Goal: Task Accomplishment & Management: Use online tool/utility

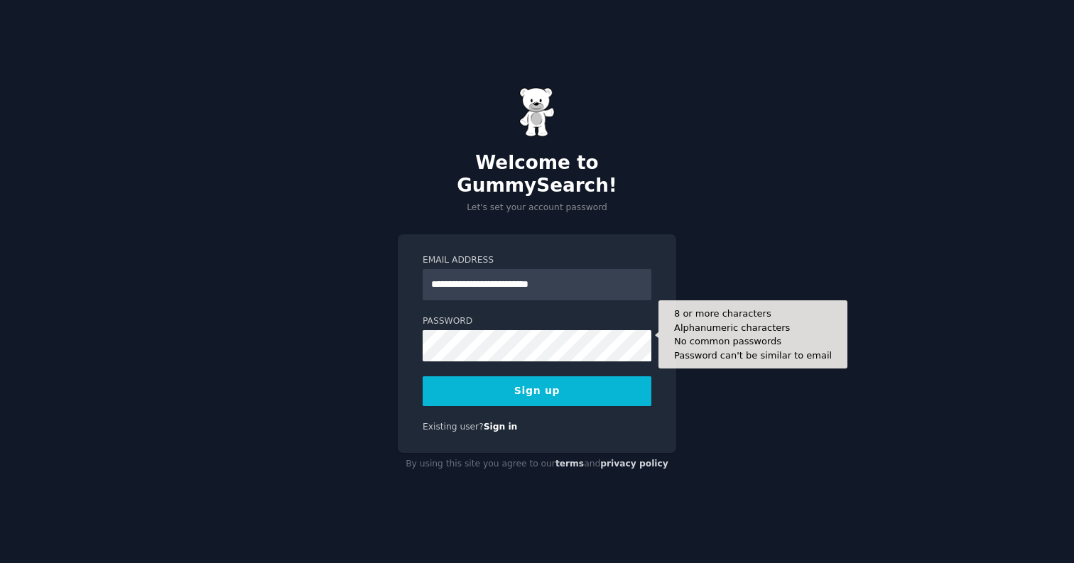
type input "**********"
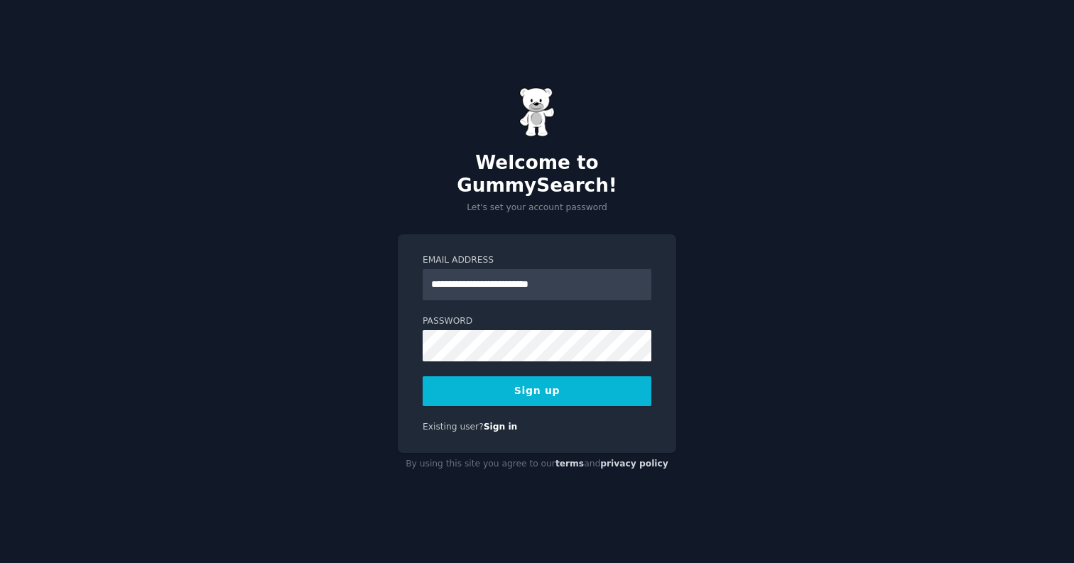
click at [538, 398] on div "**********" at bounding box center [537, 343] width 278 height 219
click at [554, 381] on button "Sign up" at bounding box center [537, 391] width 229 height 30
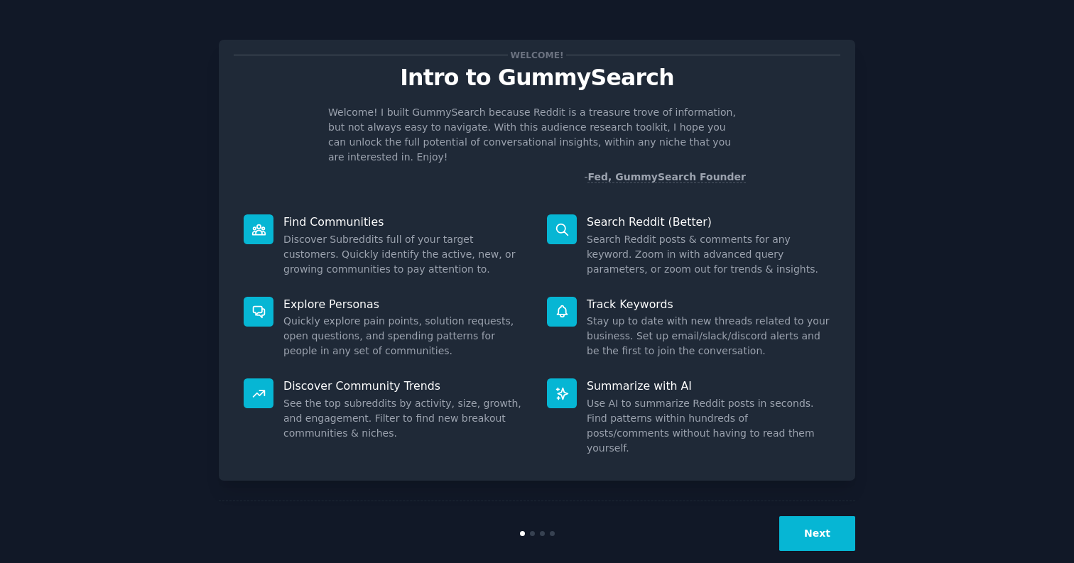
click at [832, 516] on button "Next" at bounding box center [817, 533] width 76 height 35
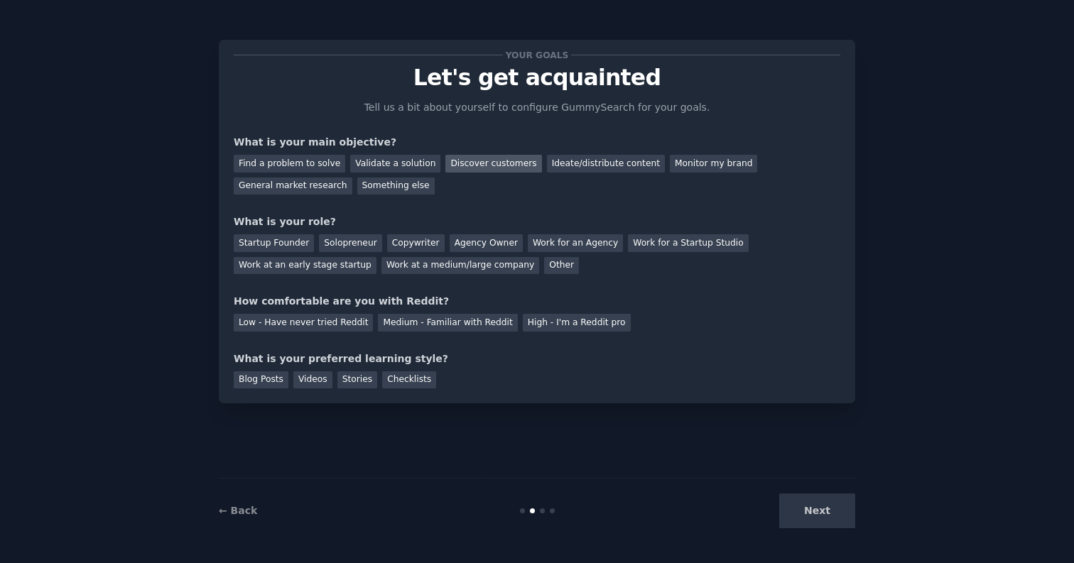
click at [462, 165] on div "Discover customers" at bounding box center [493, 164] width 96 height 18
click at [361, 242] on div "Solopreneur" at bounding box center [350, 243] width 62 height 18
click at [305, 326] on div "Low - Have never tried Reddit" at bounding box center [303, 323] width 139 height 18
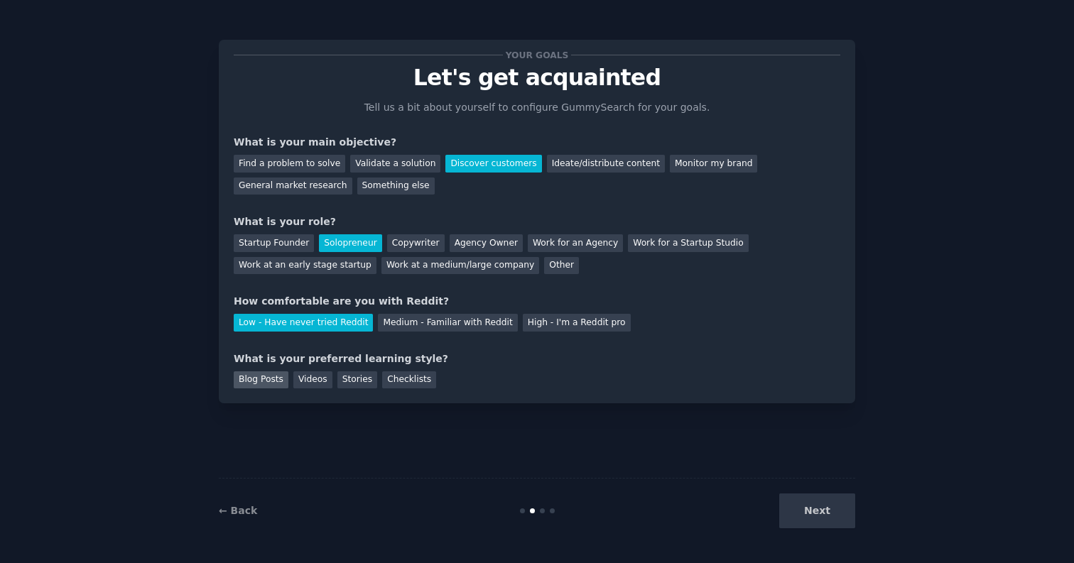
click at [254, 374] on div "Blog Posts" at bounding box center [261, 380] width 55 height 18
click at [391, 377] on div "Checklists" at bounding box center [409, 380] width 54 height 18
click at [826, 524] on button "Next" at bounding box center [817, 511] width 76 height 35
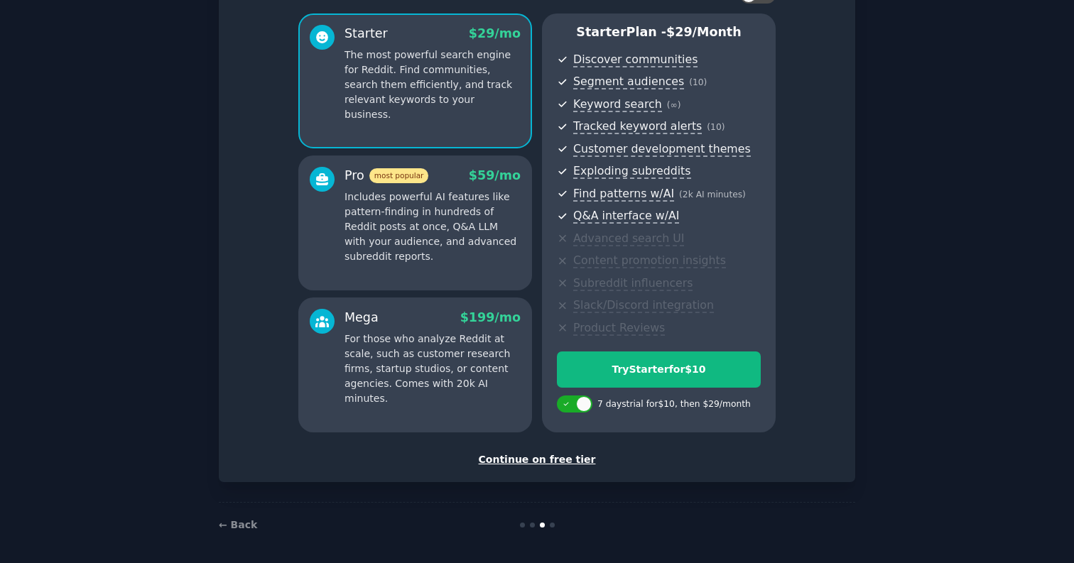
scroll to position [113, 0]
click at [509, 454] on div "Continue on free tier" at bounding box center [537, 460] width 607 height 15
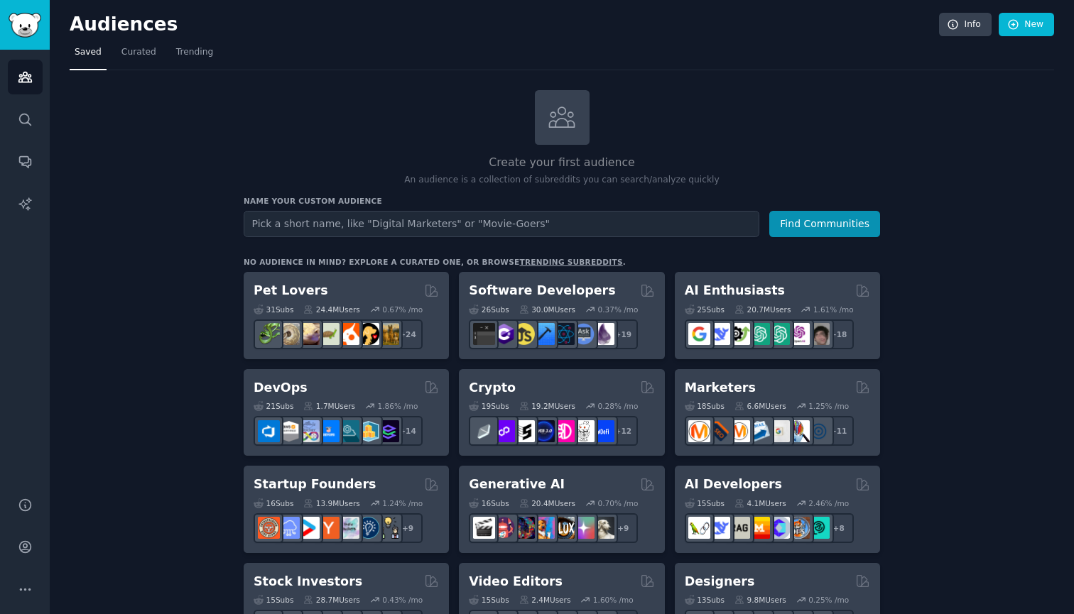
click at [735, 99] on div "Create your first audience An audience is a collection of subreddits you can se…" at bounding box center [562, 138] width 636 height 97
click at [28, 29] on img "Sidebar" at bounding box center [25, 25] width 33 height 25
click at [25, 134] on link "Search" at bounding box center [25, 119] width 35 height 35
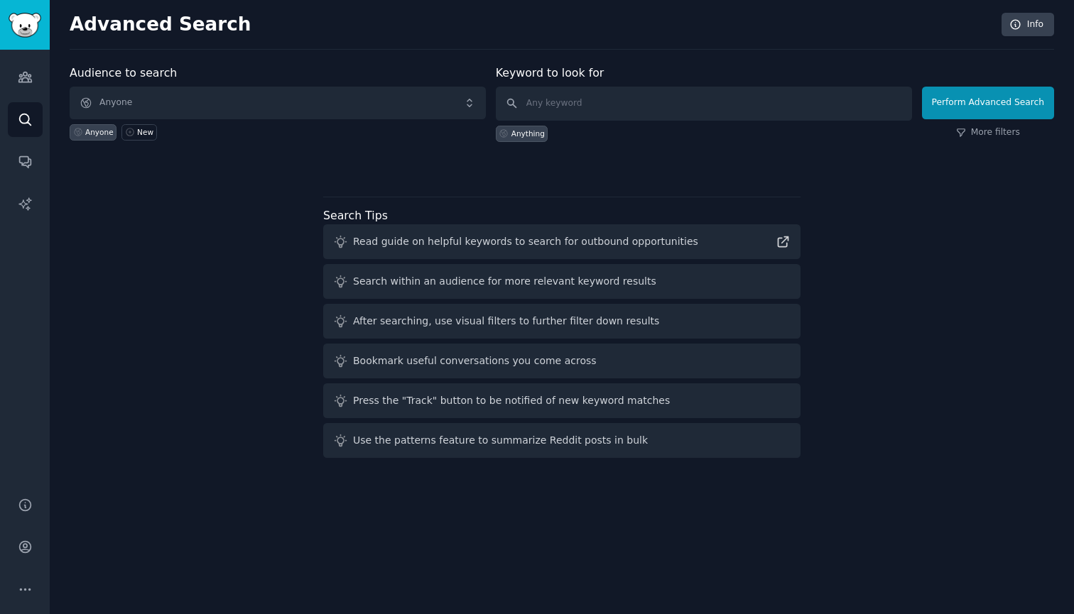
click at [183, 113] on span "Anyone" at bounding box center [278, 103] width 416 height 33
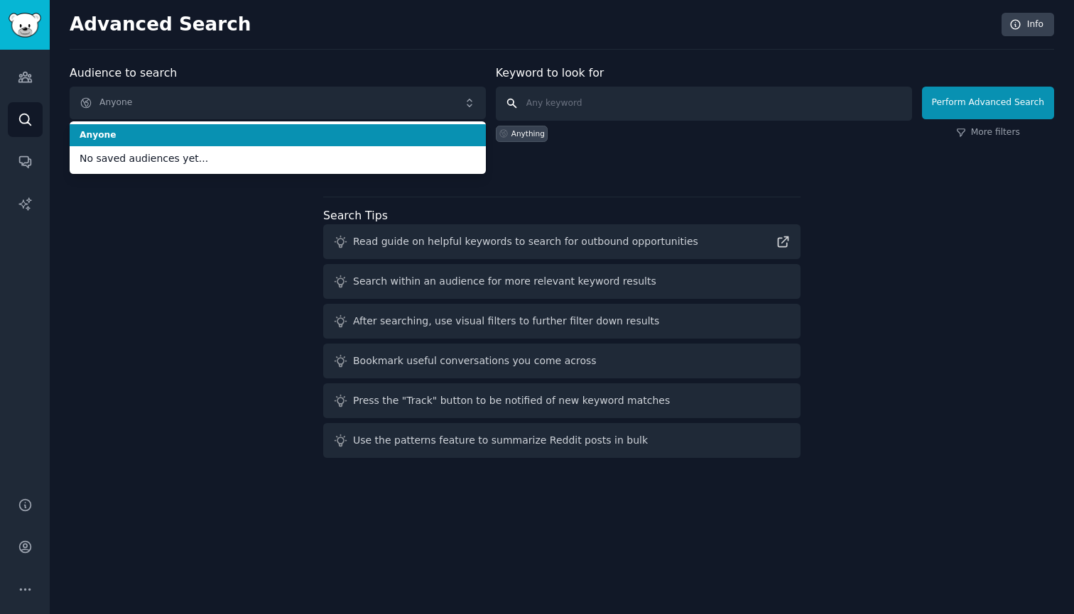
click at [565, 112] on input "text" at bounding box center [704, 104] width 416 height 34
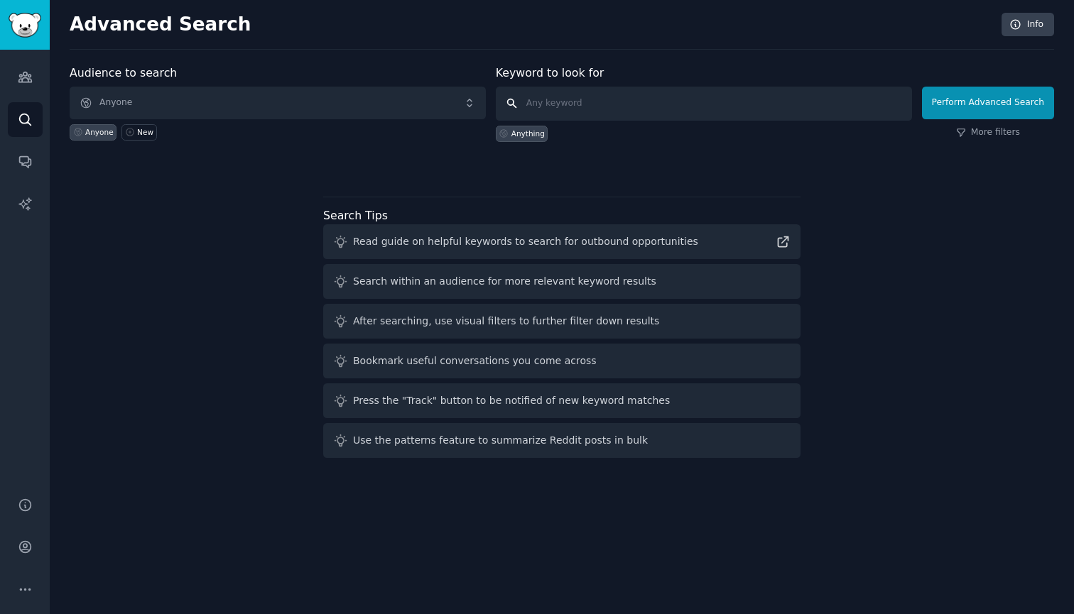
paste input "Self-growth"
type input "Self-growth"
click at [374, 74] on div "Audience to search Anyone Anyone New" at bounding box center [278, 103] width 416 height 77
click at [361, 119] on div "Anyone New" at bounding box center [278, 129] width 416 height 21
click at [97, 129] on div "Anyone" at bounding box center [99, 132] width 28 height 10
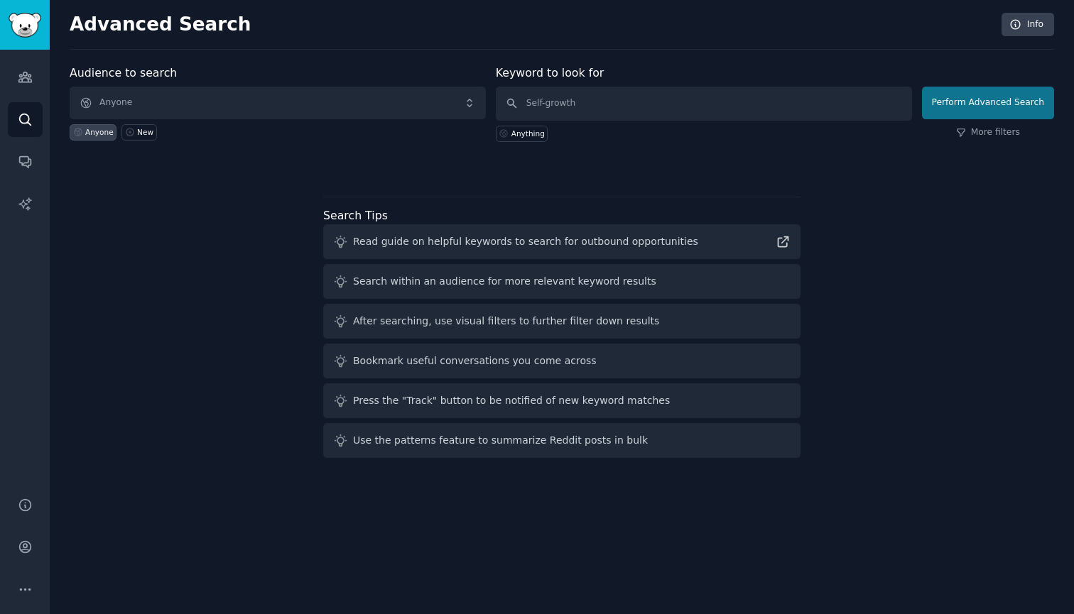
click at [1026, 114] on button "Perform Advanced Search" at bounding box center [988, 103] width 132 height 33
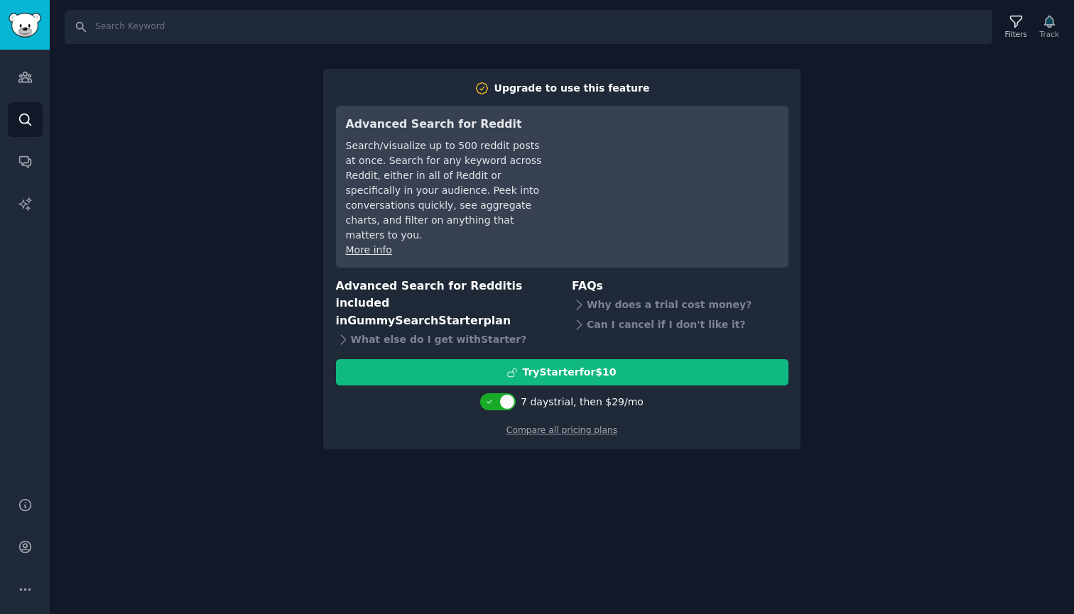
click at [978, 195] on div "Search Filters Track Upgrade to use this feature Advanced Search for Reddit Sea…" at bounding box center [562, 307] width 1024 height 614
click at [33, 80] on link "Audiences" at bounding box center [25, 77] width 35 height 35
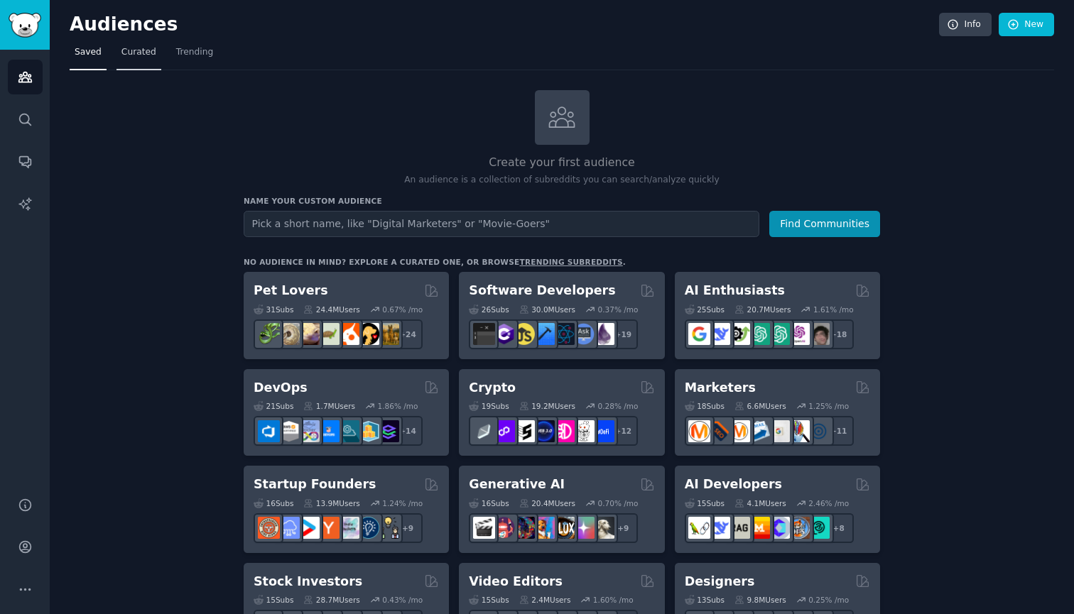
click at [140, 53] on span "Curated" at bounding box center [138, 52] width 35 height 13
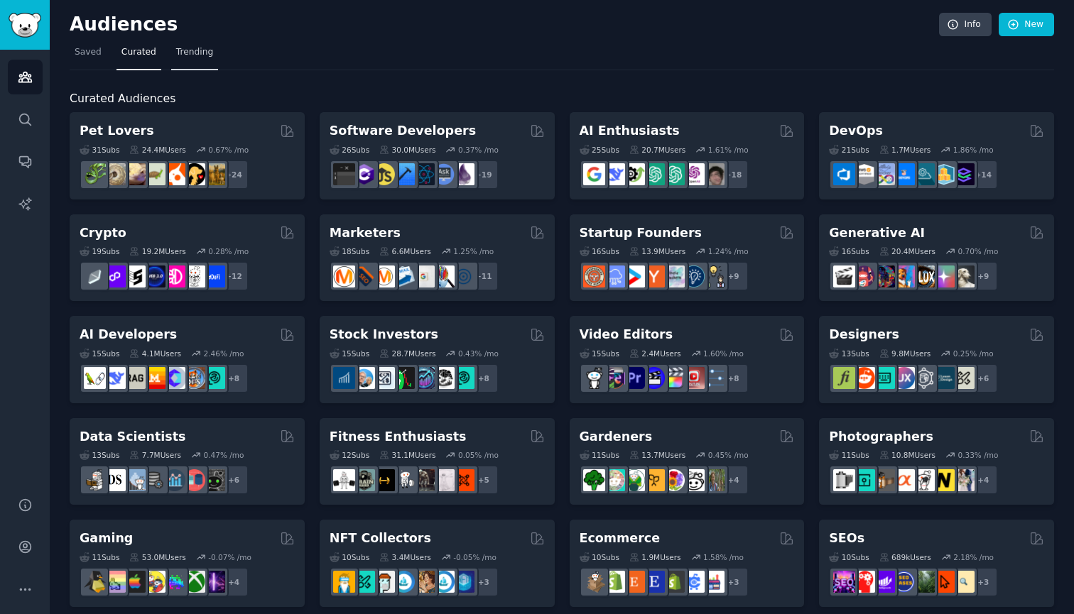
click at [180, 55] on span "Trending" at bounding box center [194, 52] width 37 height 13
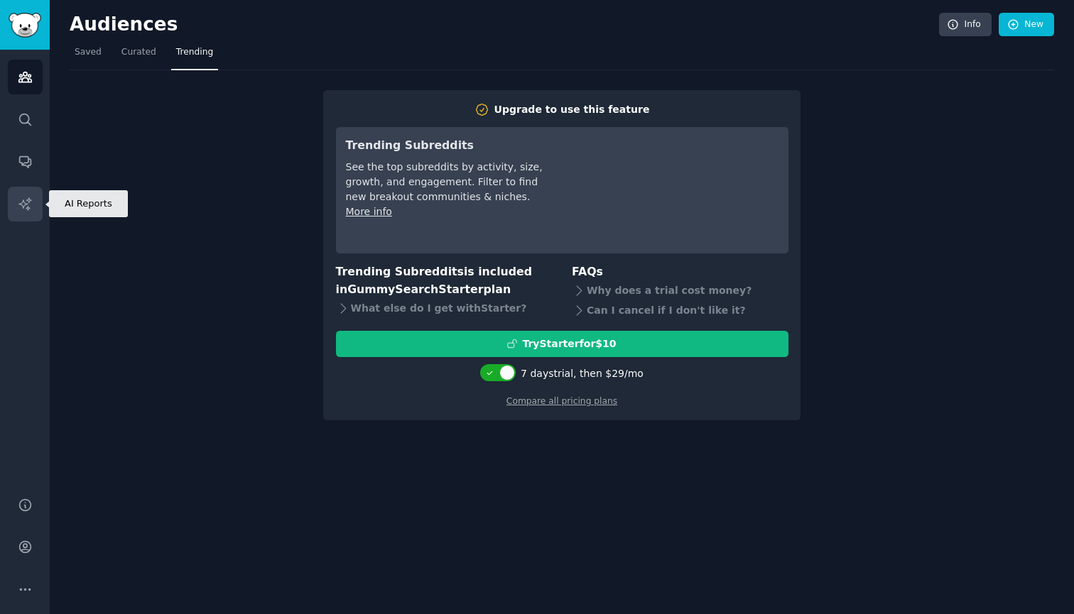
click at [31, 203] on icon "Sidebar" at bounding box center [25, 204] width 15 height 15
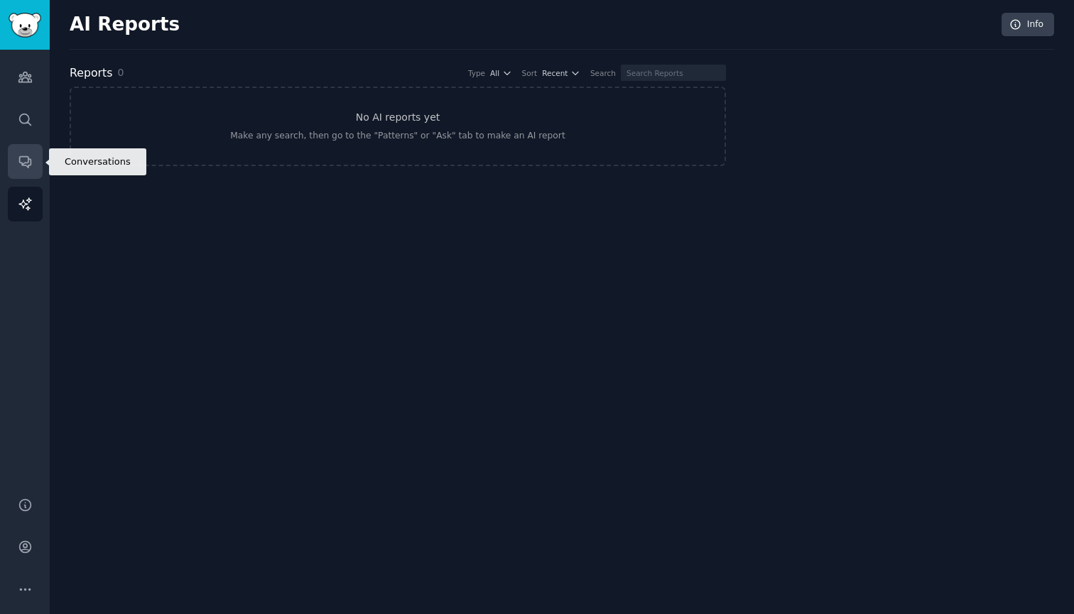
click at [25, 168] on icon "Sidebar" at bounding box center [25, 161] width 15 height 15
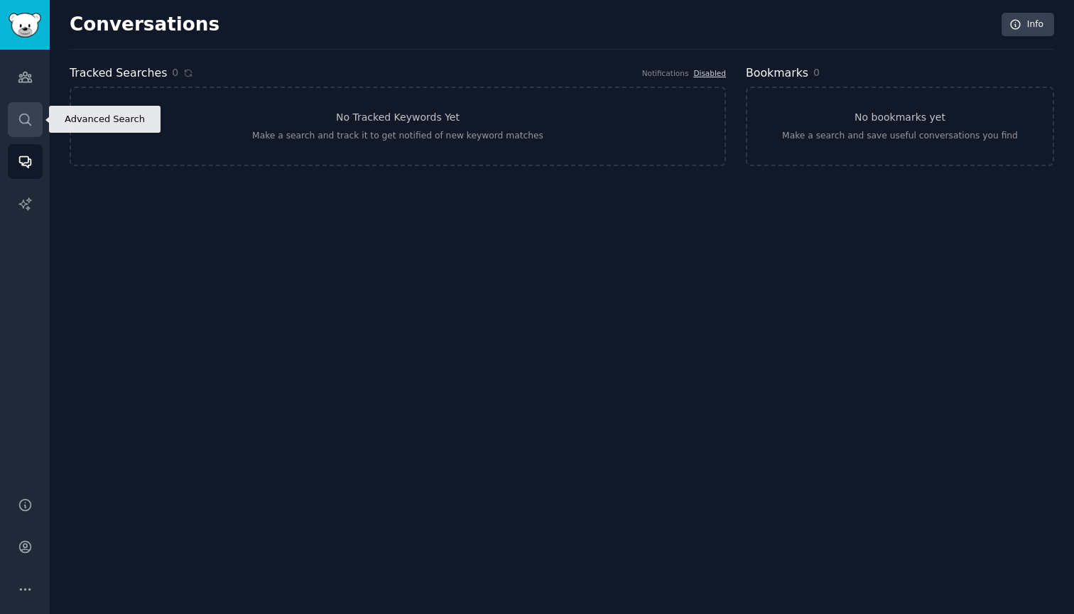
click at [28, 121] on icon "Sidebar" at bounding box center [24, 119] width 11 height 11
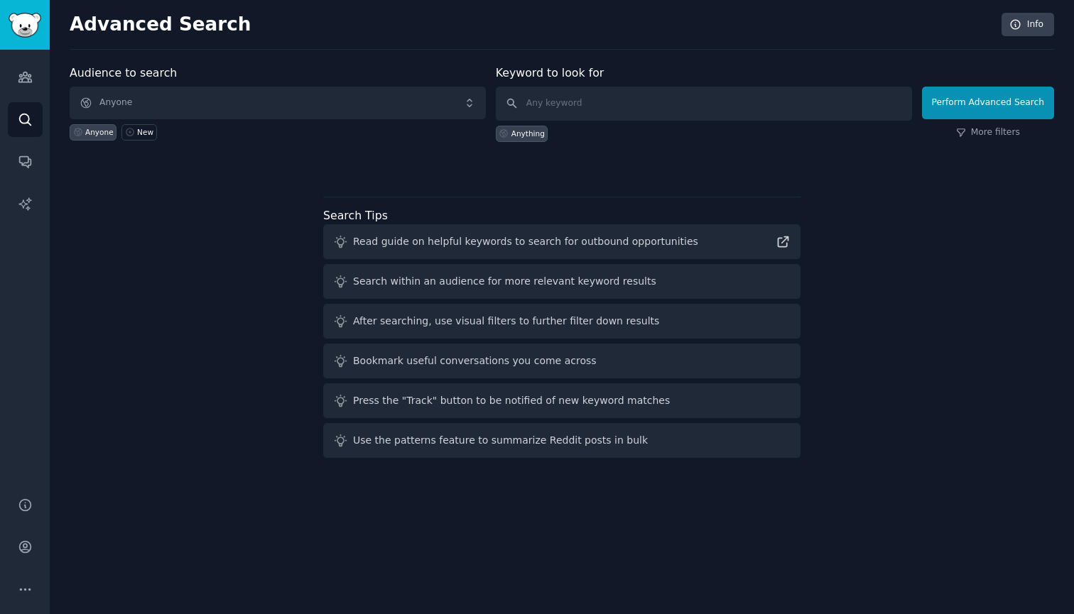
click at [181, 104] on span "Anyone" at bounding box center [278, 103] width 416 height 33
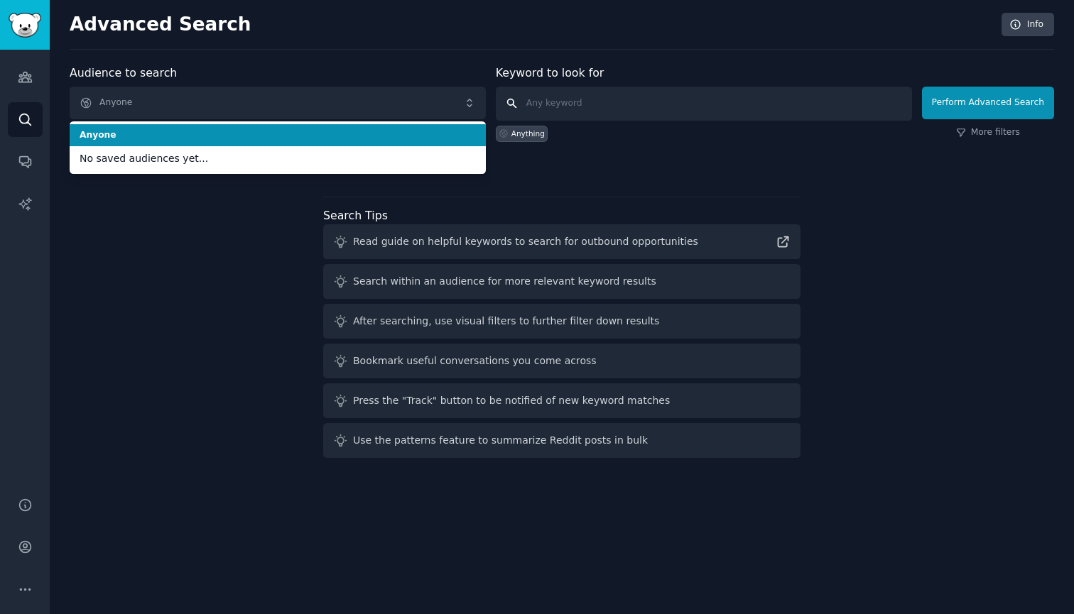
click at [535, 104] on input "text" at bounding box center [704, 104] width 416 height 34
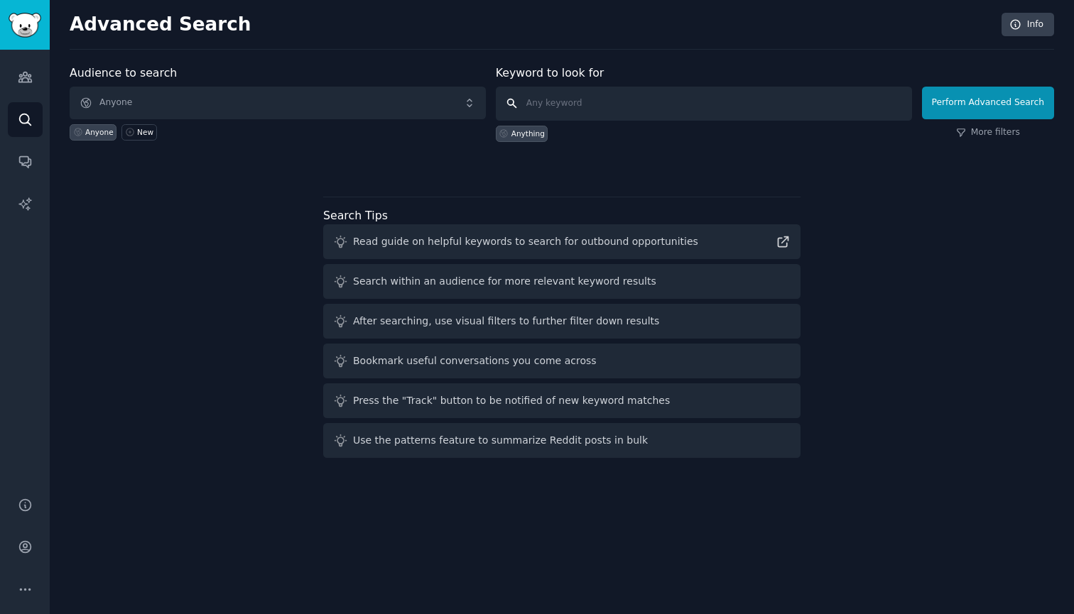
click at [535, 103] on input "text" at bounding box center [704, 104] width 416 height 34
click at [16, 72] on link "Audiences" at bounding box center [25, 77] width 35 height 35
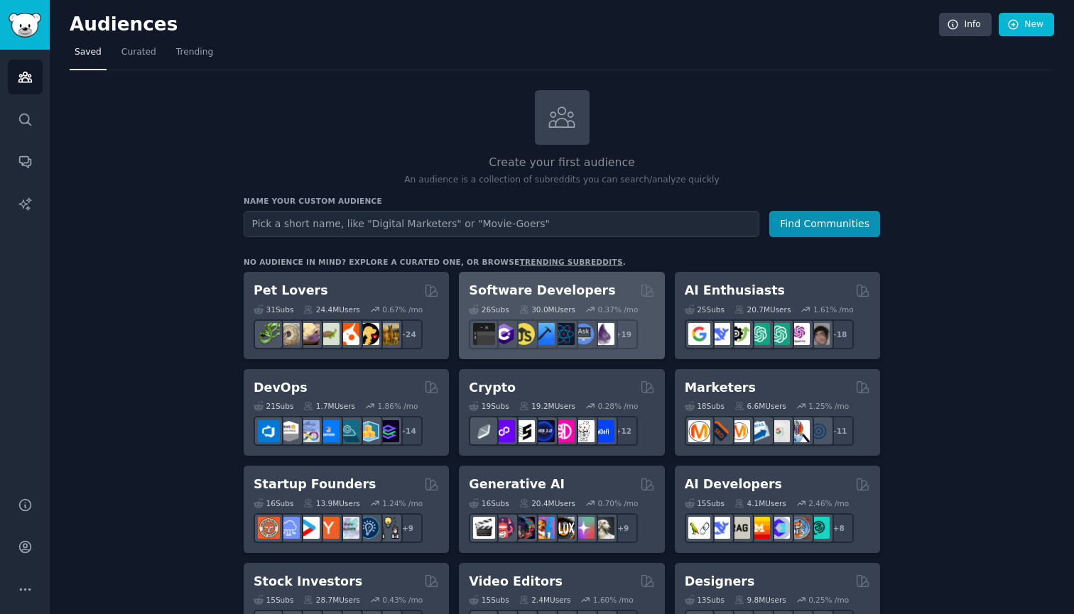
click at [557, 309] on div "30.0M Users" at bounding box center [547, 310] width 56 height 10
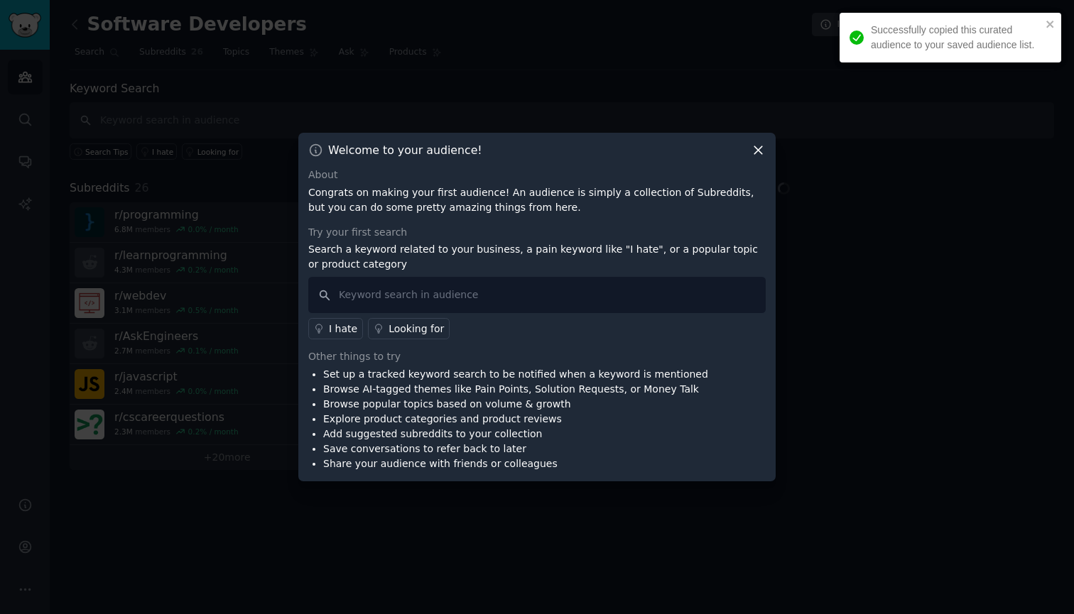
click at [763, 149] on icon at bounding box center [758, 150] width 15 height 15
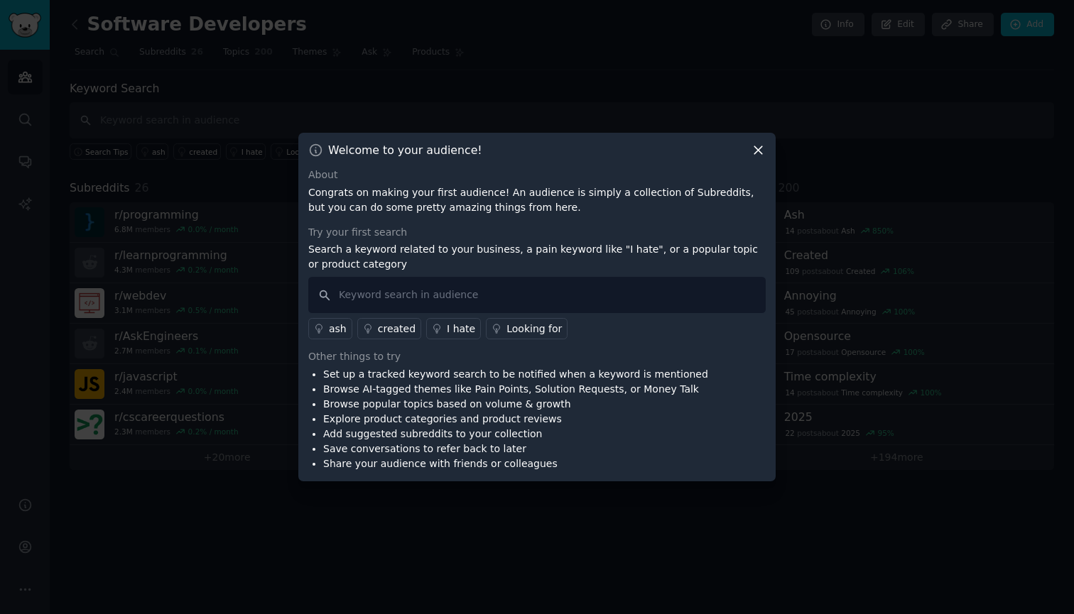
click at [762, 150] on icon at bounding box center [758, 150] width 15 height 15
click at [741, 148] on div "Welcome to your audience!" at bounding box center [536, 150] width 457 height 15
click at [760, 150] on icon at bounding box center [758, 150] width 15 height 15
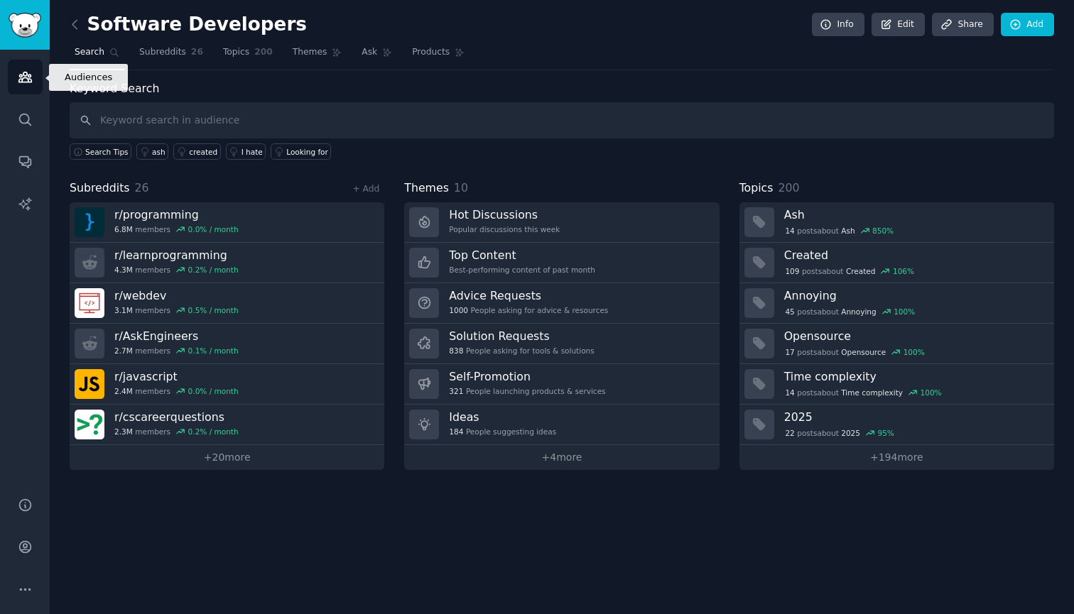
click at [25, 80] on icon "Sidebar" at bounding box center [25, 77] width 15 height 15
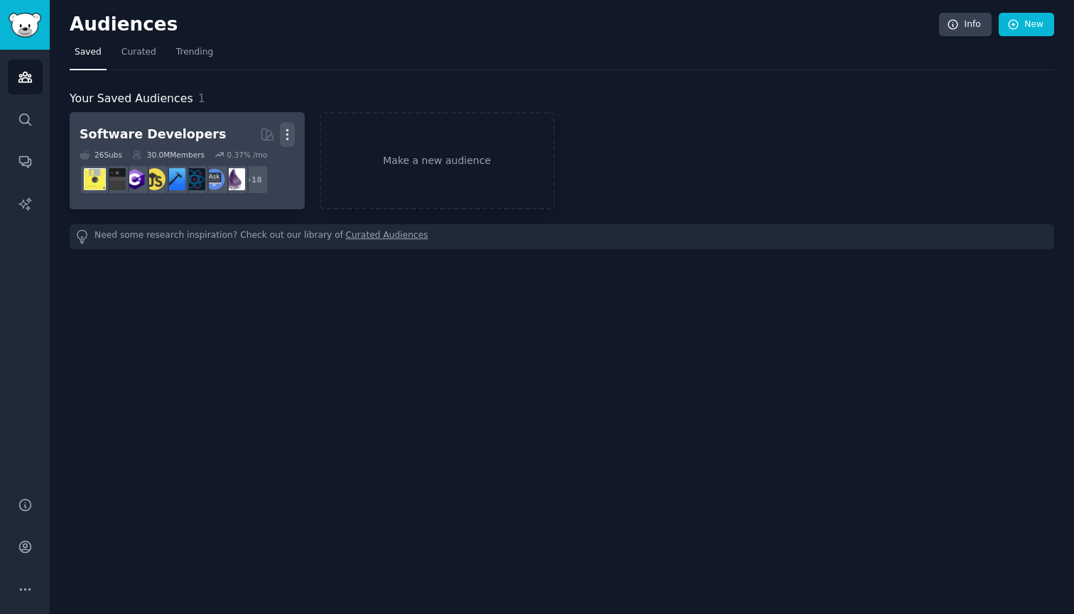
click at [290, 130] on icon "button" at bounding box center [287, 134] width 15 height 15
click at [259, 168] on p "Delete" at bounding box center [248, 164] width 33 height 15
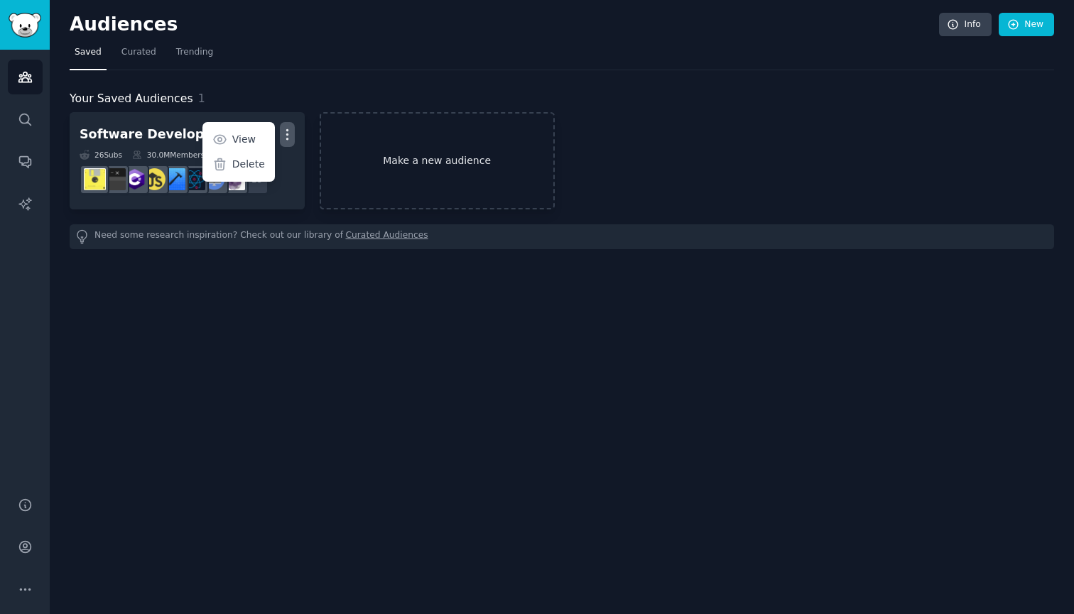
click at [403, 180] on link "Make a new audience" at bounding box center [437, 160] width 235 height 97
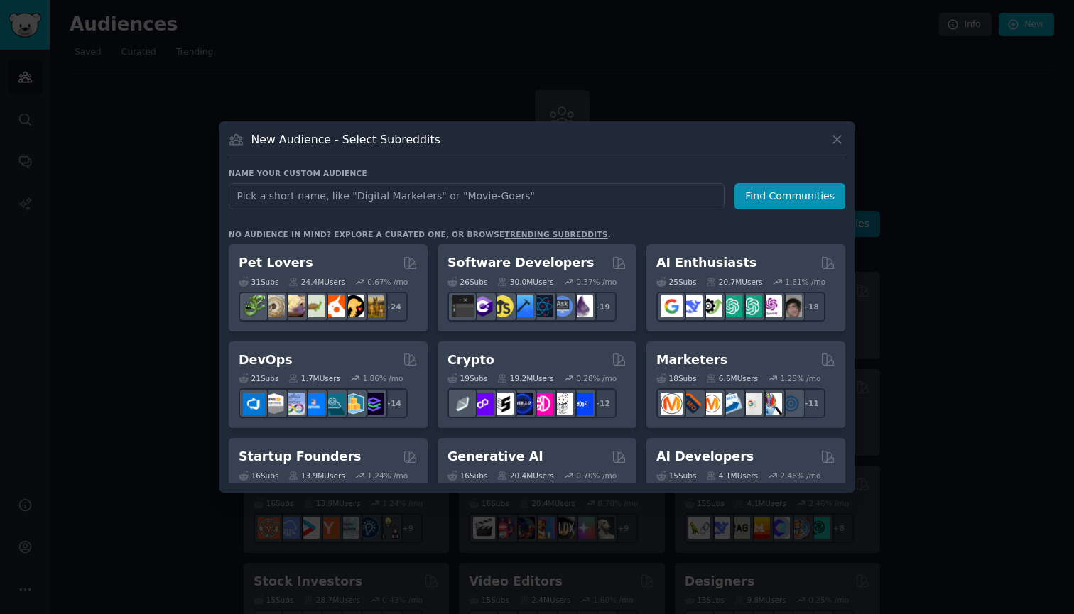
click at [835, 136] on icon at bounding box center [837, 139] width 15 height 15
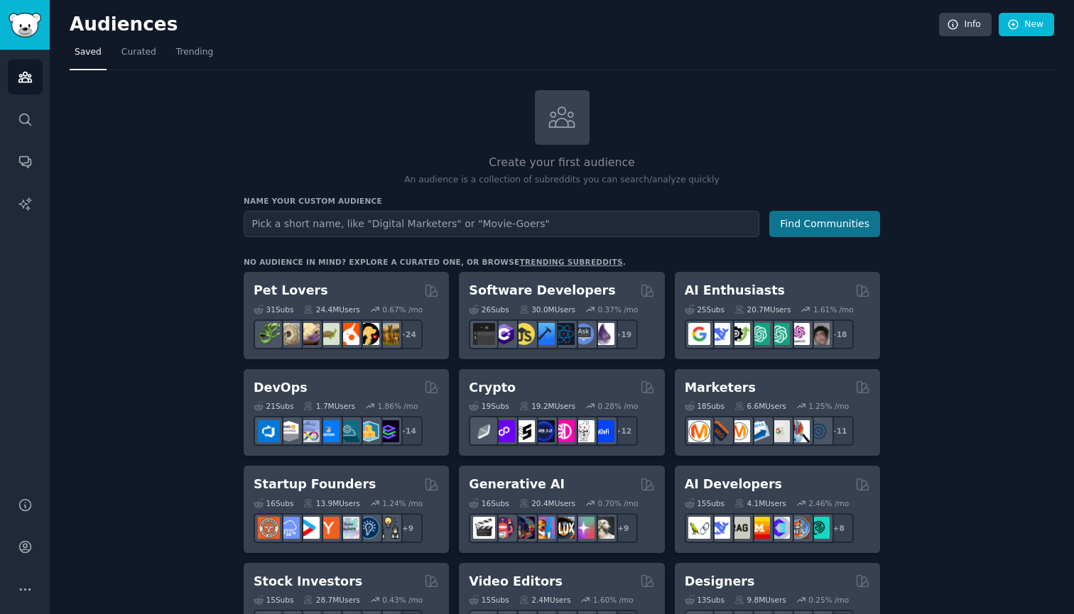
click at [801, 221] on button "Find Communities" at bounding box center [824, 224] width 111 height 26
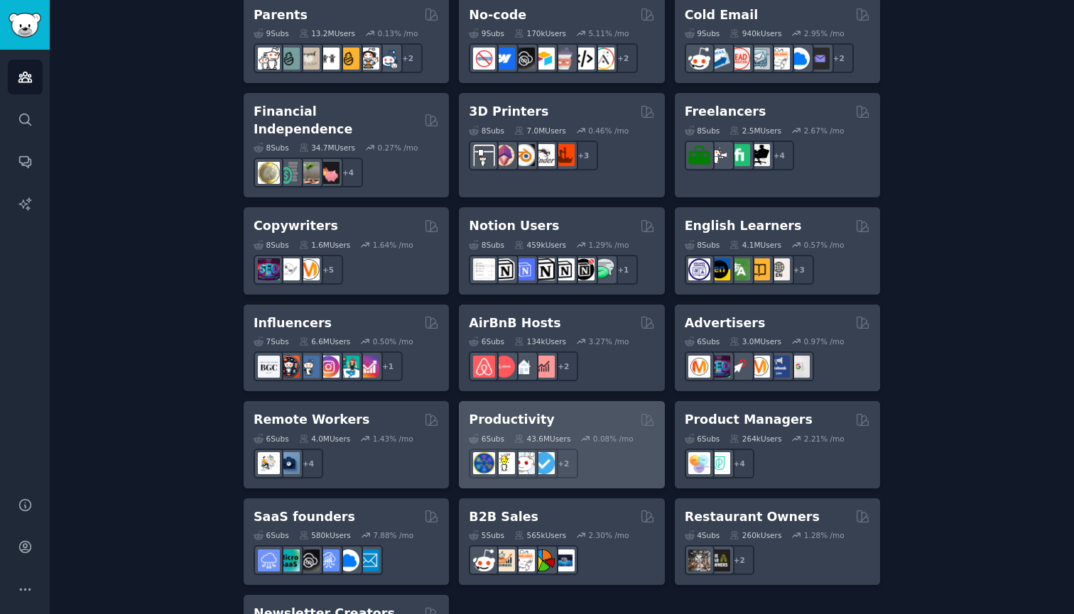
scroll to position [950, 0]
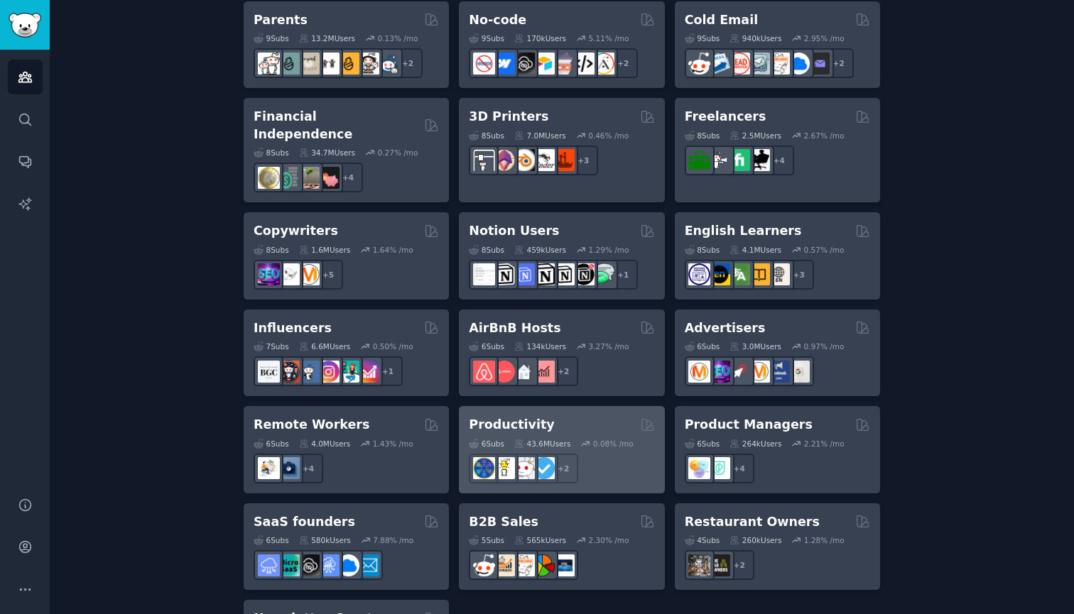
click at [607, 439] on div "0.08 % /mo" at bounding box center [613, 444] width 40 height 10
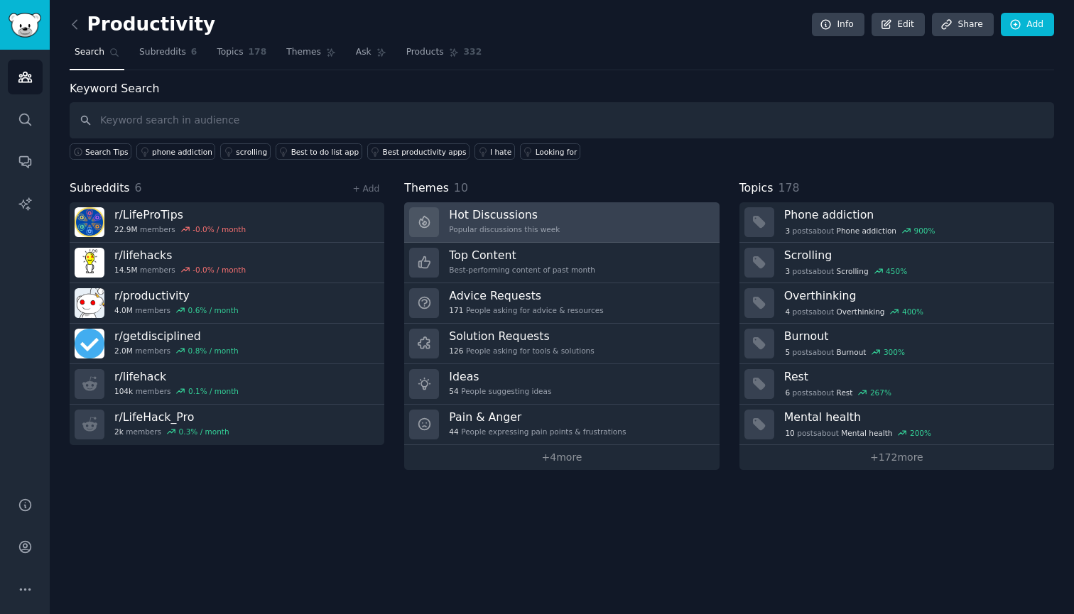
click at [588, 232] on link "Hot Discussions Popular discussions this week" at bounding box center [561, 222] width 315 height 40
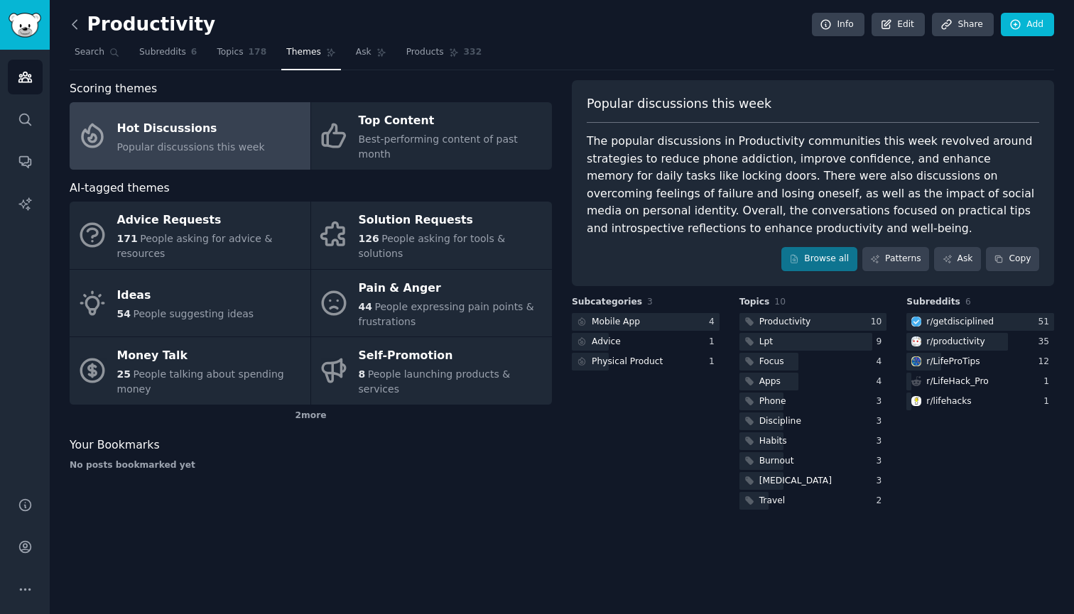
click at [75, 22] on icon at bounding box center [74, 24] width 4 height 9
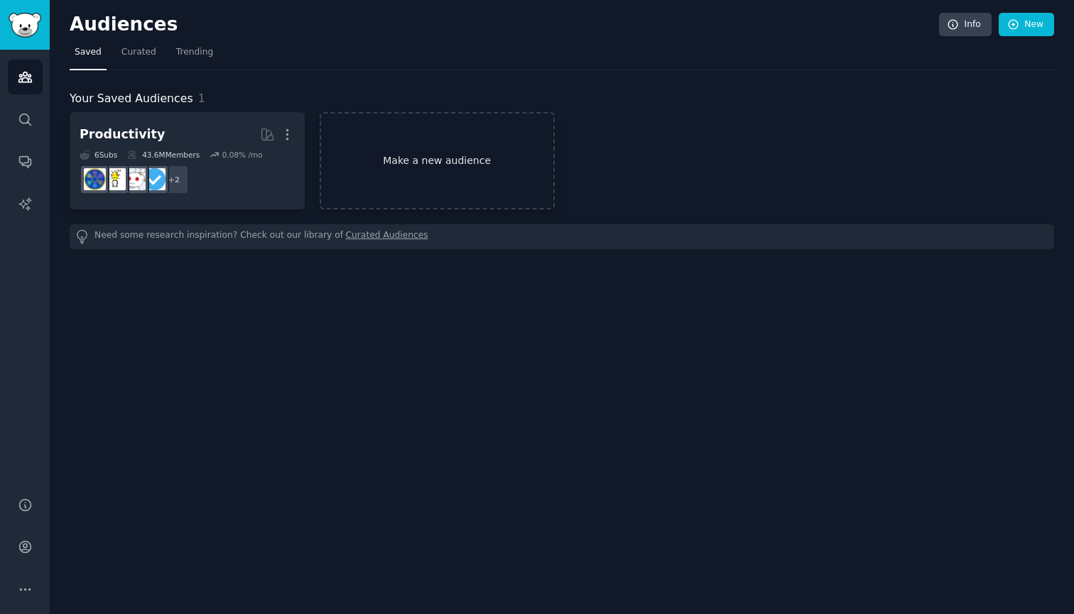
click at [394, 151] on link "Make a new audience" at bounding box center [437, 160] width 235 height 97
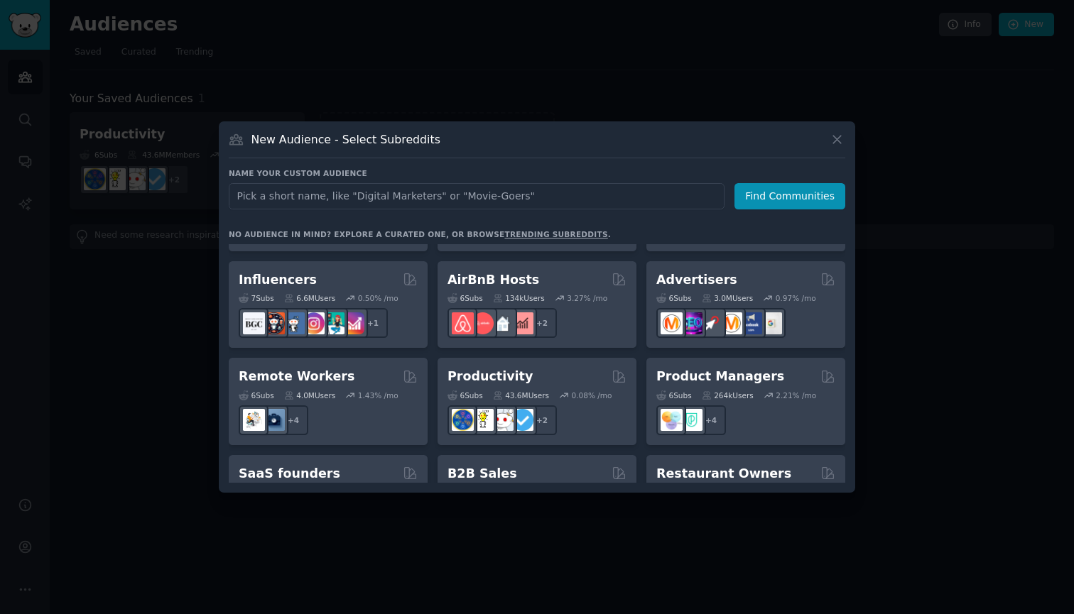
scroll to position [972, 0]
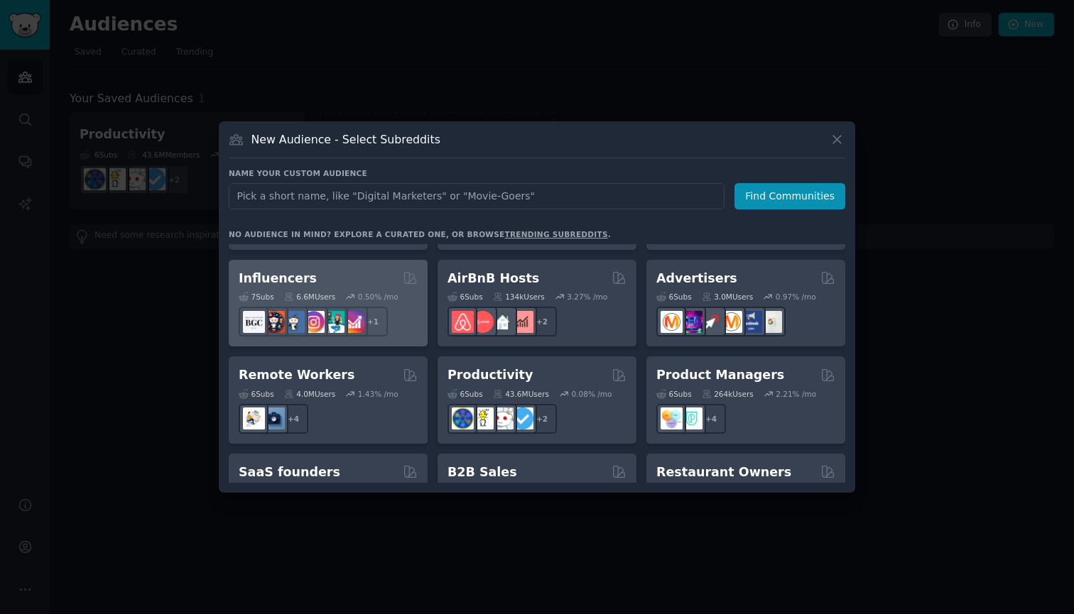
click at [315, 287] on div "7 Sub s 6.6M Users 0.50 % /mo r/Instagram + 1" at bounding box center [328, 312] width 179 height 50
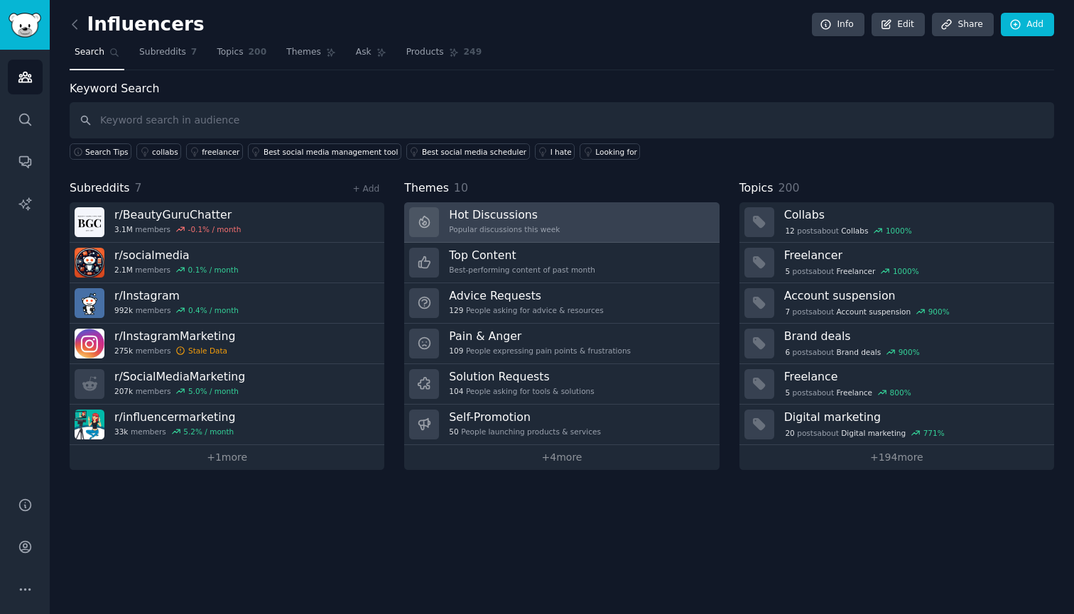
click at [564, 213] on link "Hot Discussions Popular discussions this week" at bounding box center [561, 222] width 315 height 40
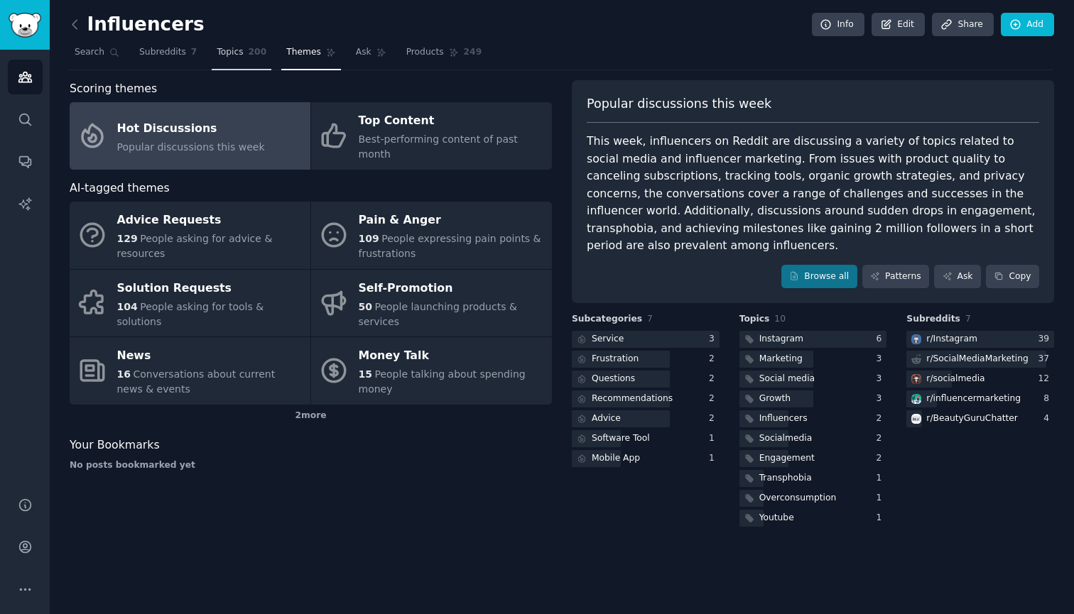
click at [241, 58] on span "Topics" at bounding box center [230, 52] width 26 height 13
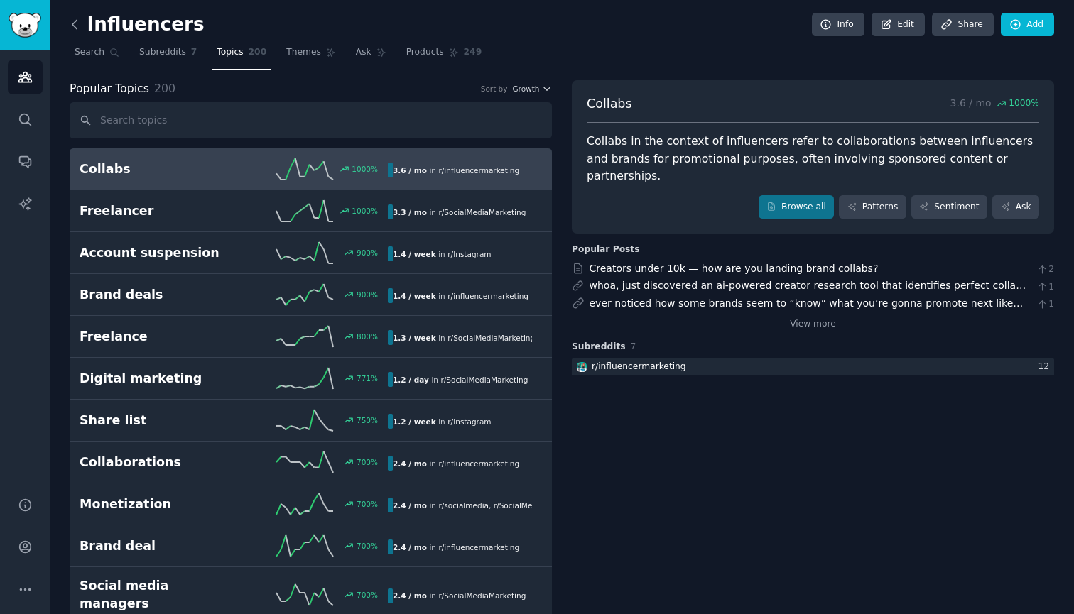
click at [75, 22] on icon at bounding box center [74, 24] width 4 height 9
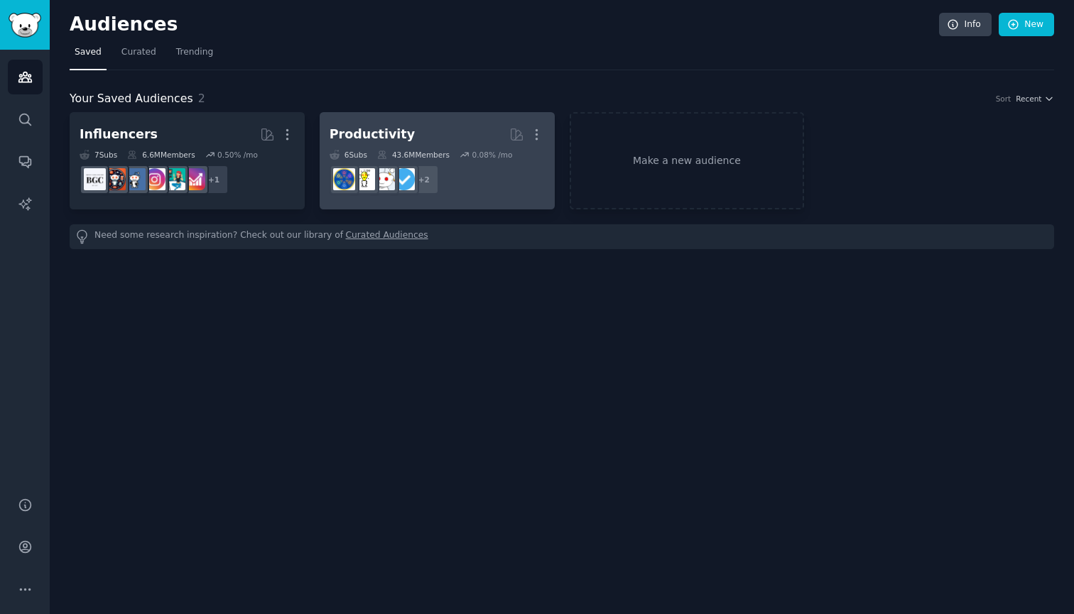
click at [454, 124] on h2 "Productivity More" at bounding box center [437, 134] width 215 height 25
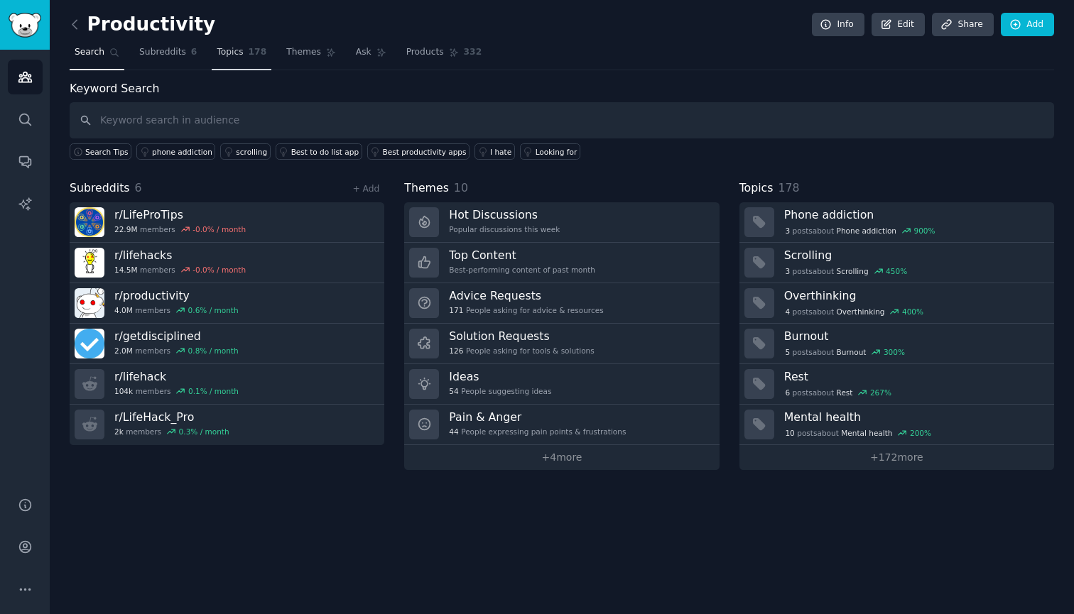
click at [249, 54] on span "178" at bounding box center [258, 52] width 18 height 13
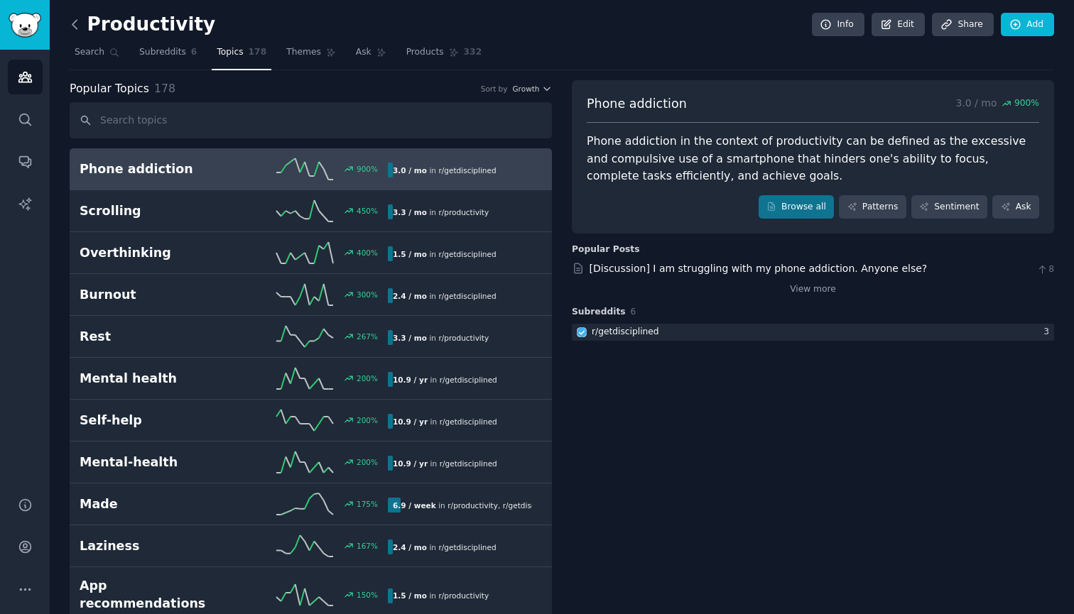
click at [72, 25] on icon at bounding box center [74, 24] width 15 height 15
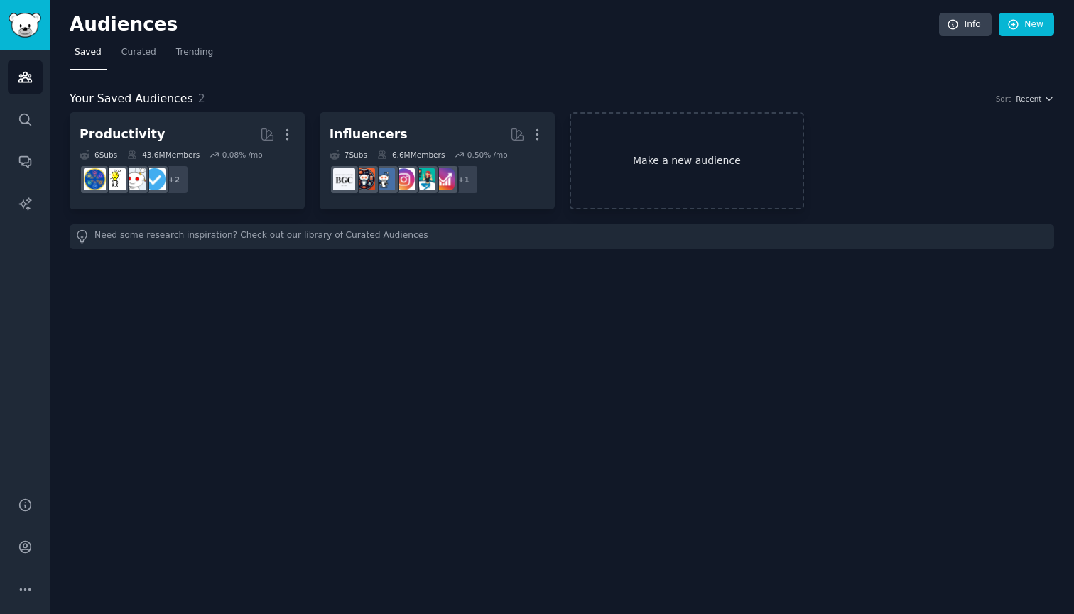
click at [744, 173] on link "Make a new audience" at bounding box center [687, 160] width 235 height 97
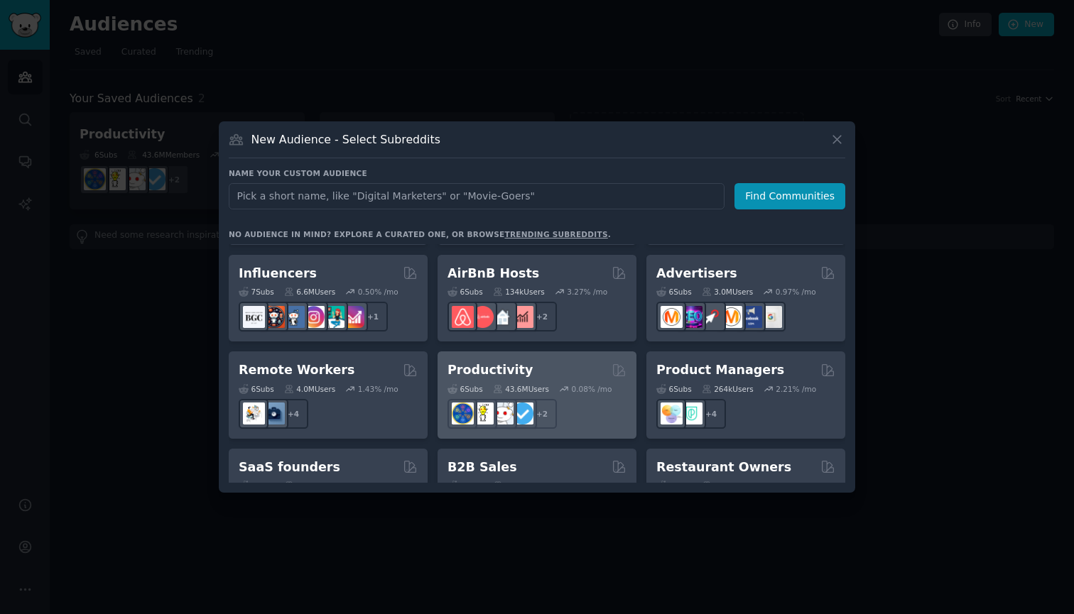
scroll to position [981, 0]
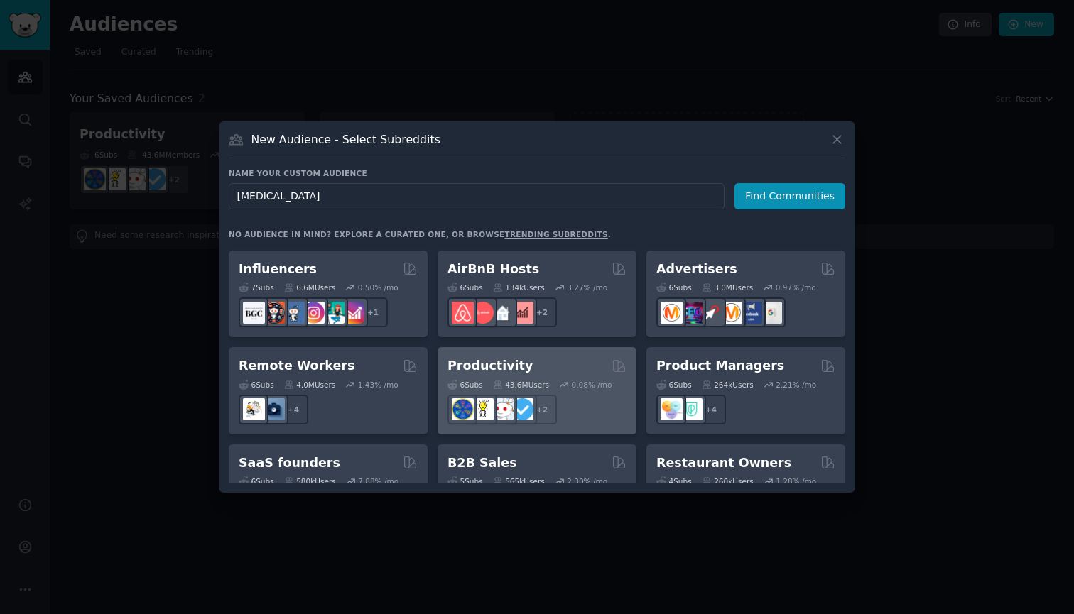
type input "Self improvement"
click at [792, 196] on button "Find Communities" at bounding box center [789, 196] width 111 height 26
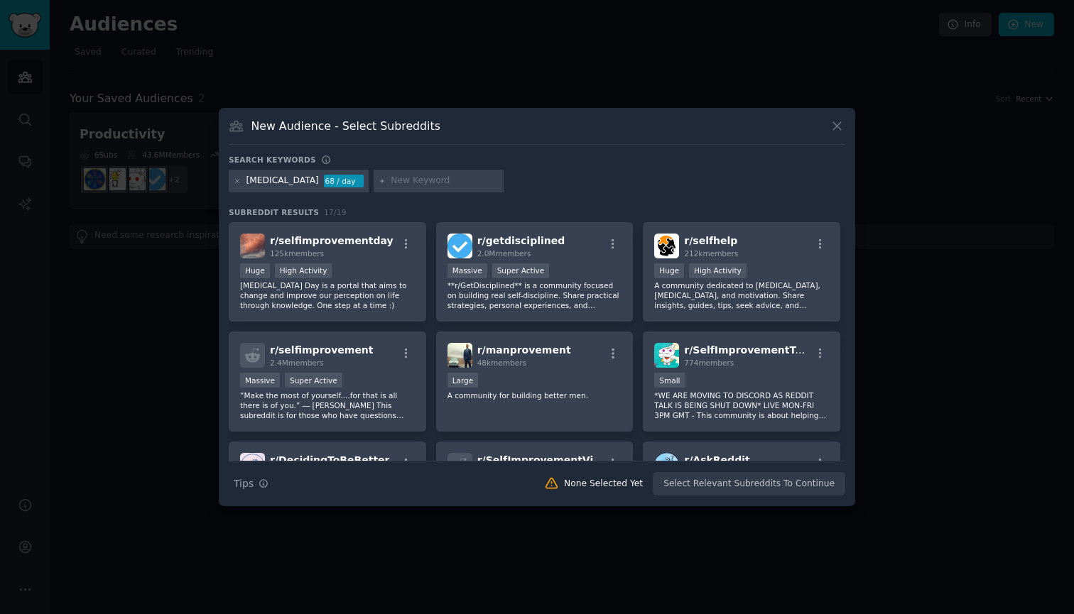
click at [830, 123] on icon at bounding box center [837, 126] width 15 height 15
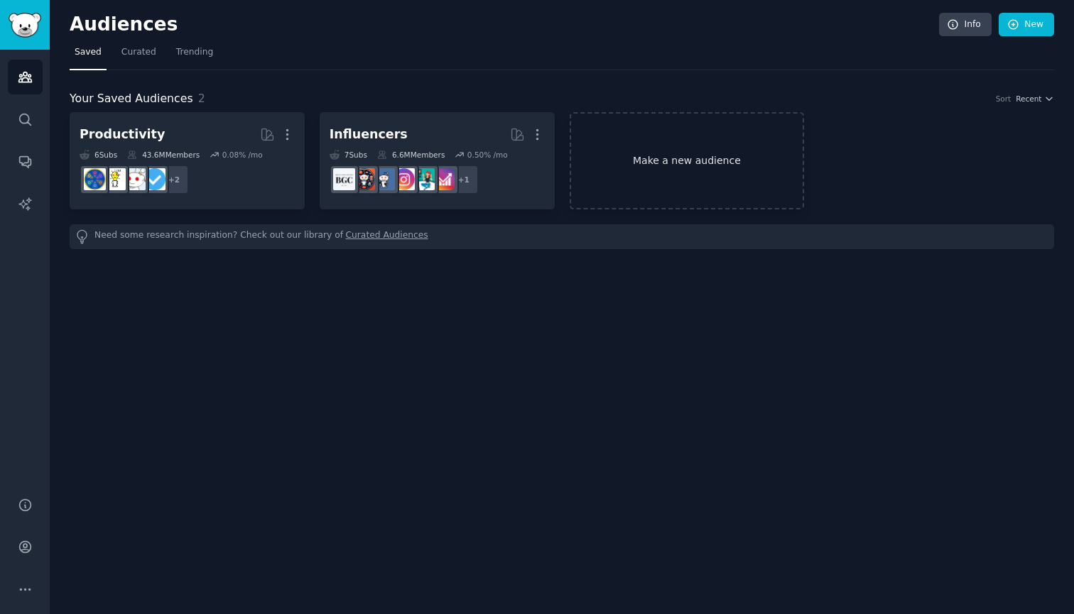
click at [754, 153] on link "Make a new audience" at bounding box center [687, 160] width 235 height 97
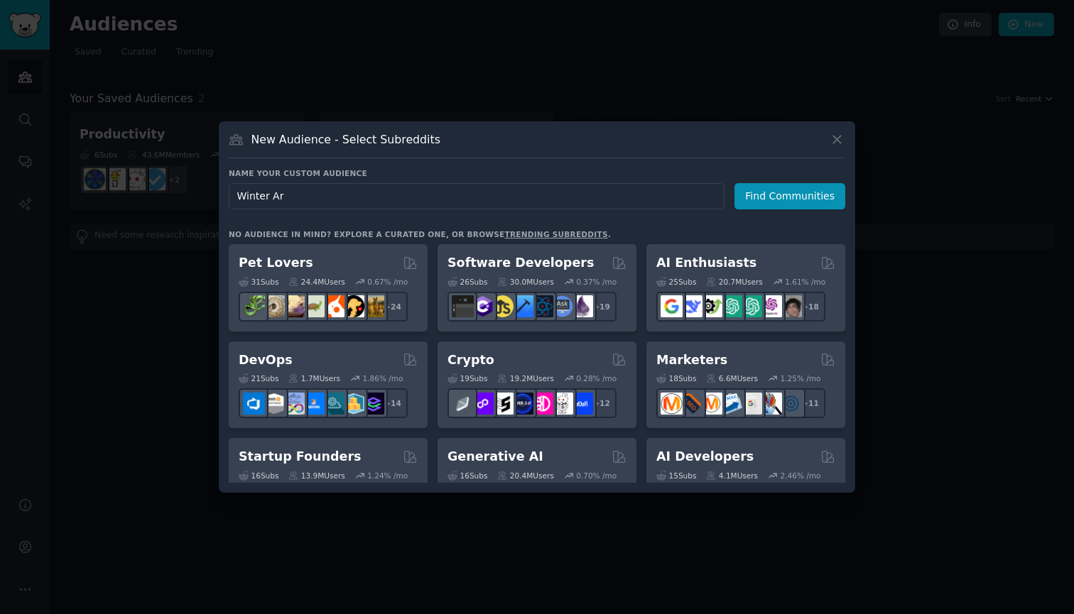
type input "Winter Arc"
click at [792, 196] on button "Find Communities" at bounding box center [789, 196] width 111 height 26
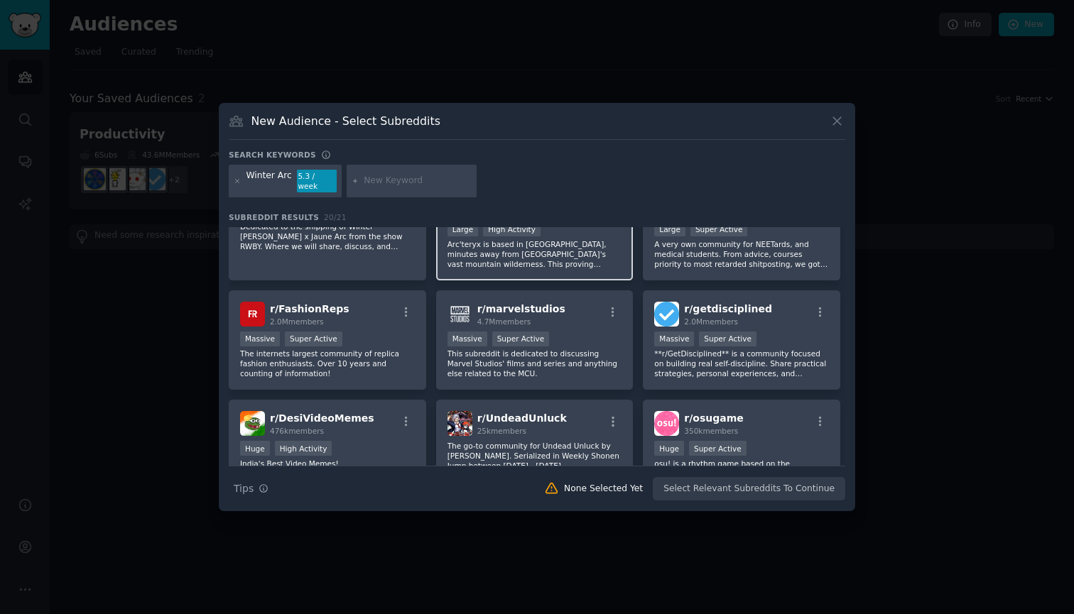
scroll to position [236, 0]
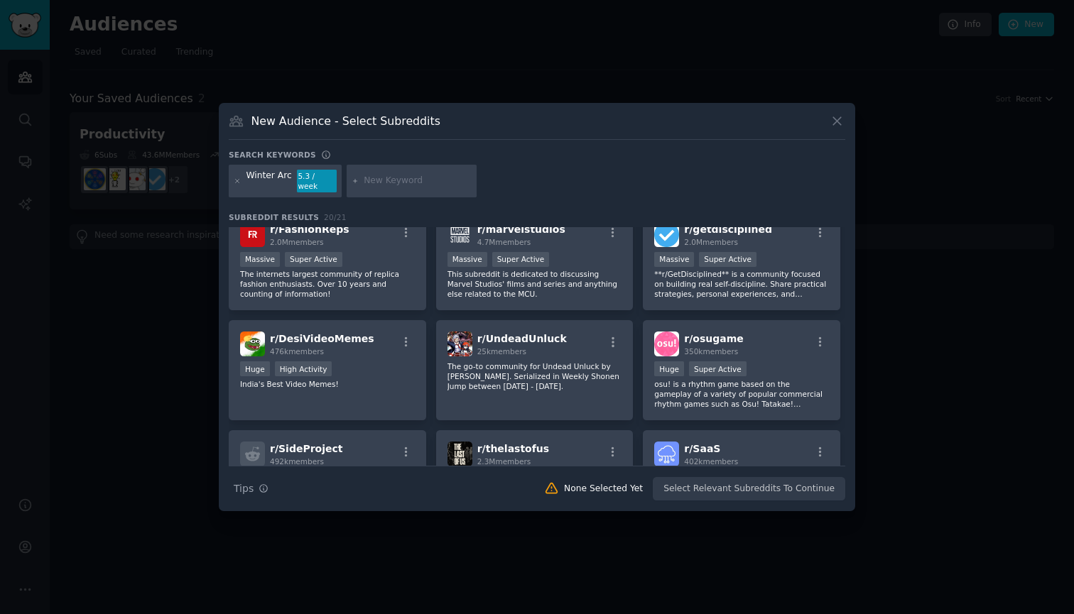
click at [839, 129] on icon at bounding box center [837, 121] width 15 height 15
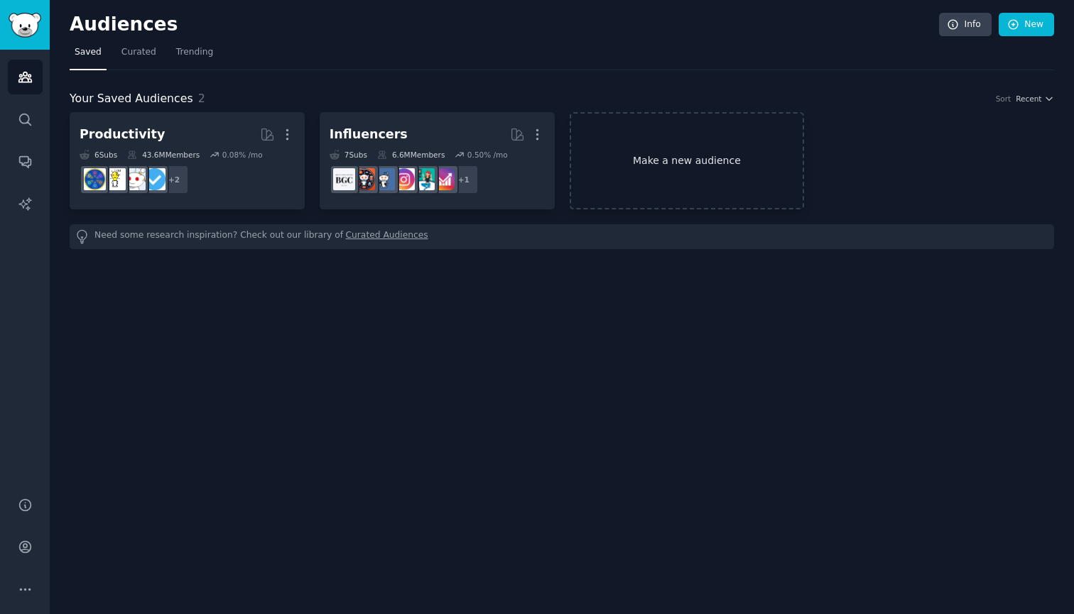
click at [712, 151] on link "Make a new audience" at bounding box center [687, 160] width 235 height 97
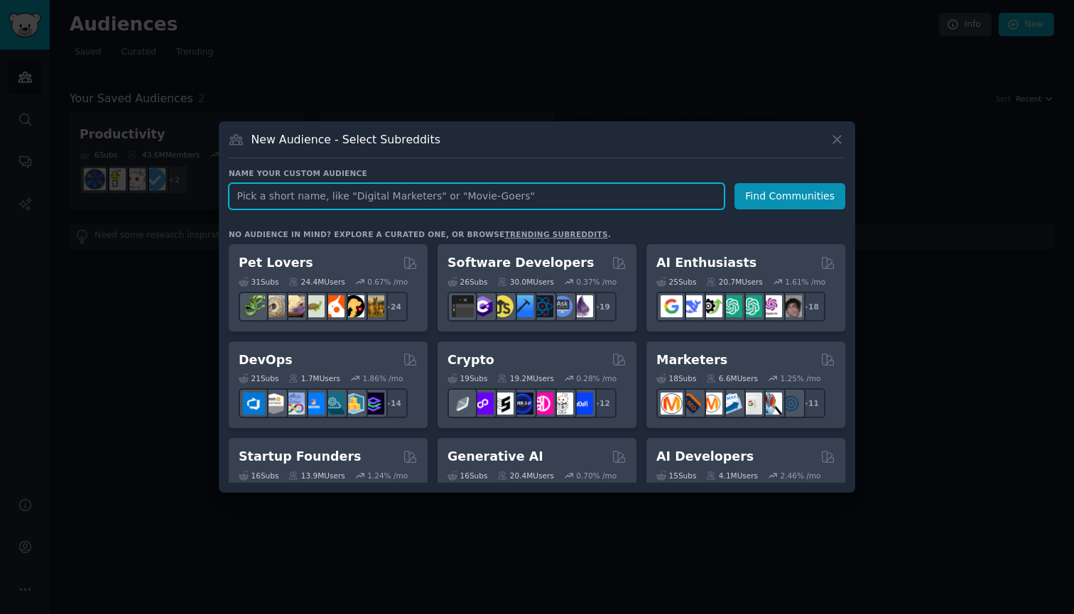
paste input "Wellness"
type input "Wellness"
click at [792, 196] on button "Find Communities" at bounding box center [789, 196] width 111 height 26
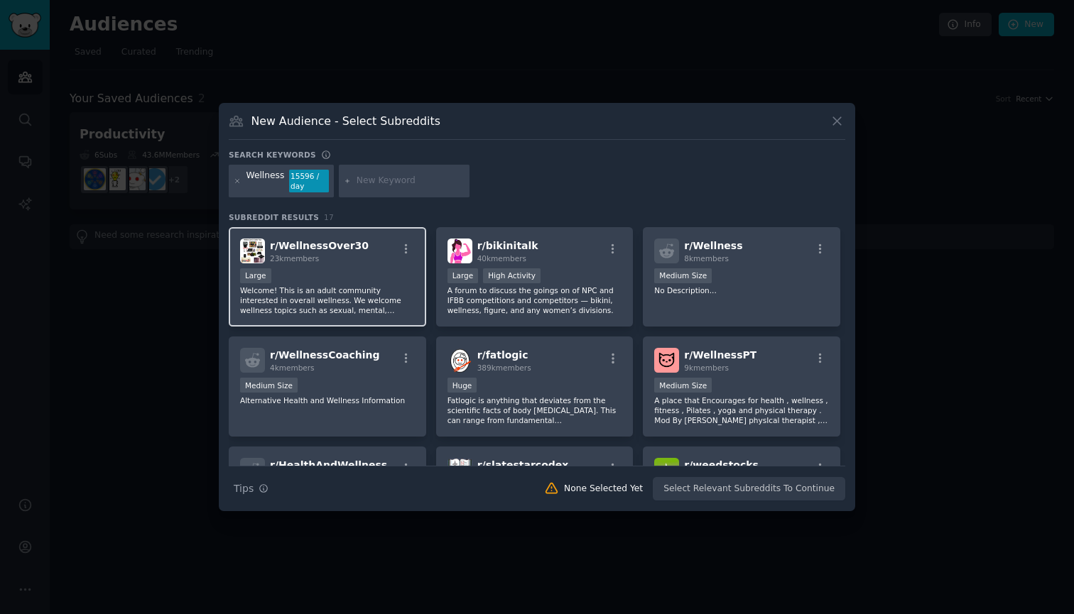
click at [351, 291] on p "Welcome! This is an adult community interested in overall wellness. We welcome …" at bounding box center [327, 301] width 175 height 30
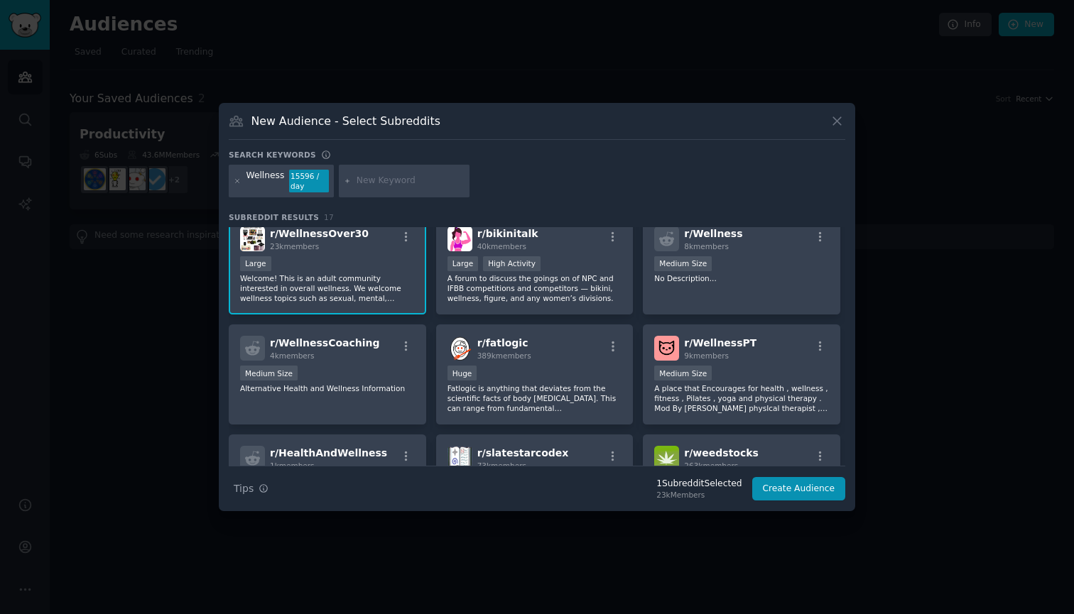
scroll to position [15, 0]
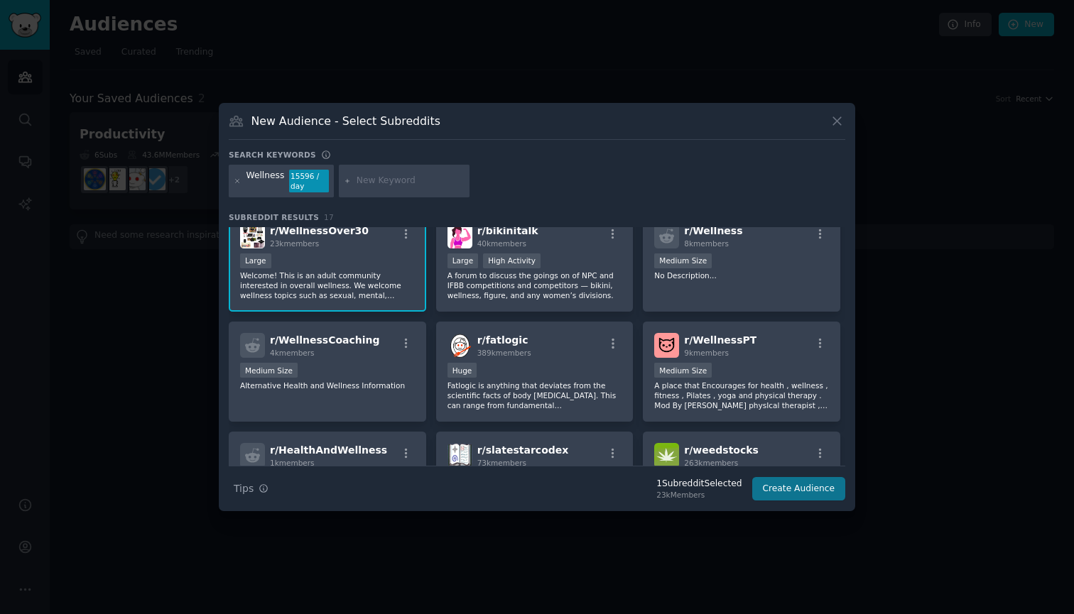
click at [825, 492] on button "Create Audience" at bounding box center [799, 489] width 94 height 24
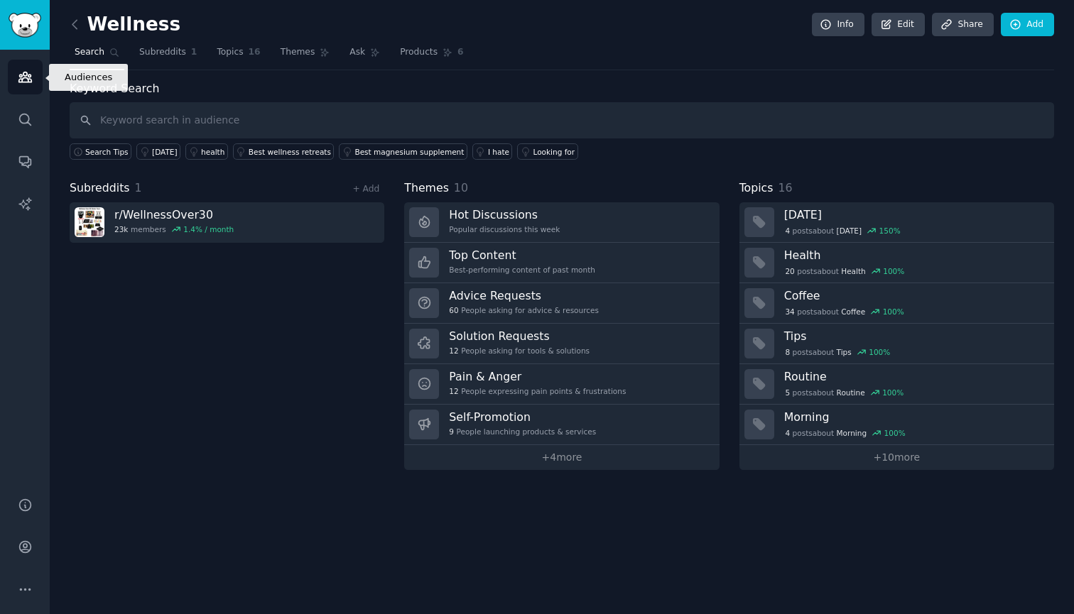
click at [31, 76] on icon "Sidebar" at bounding box center [25, 77] width 15 height 15
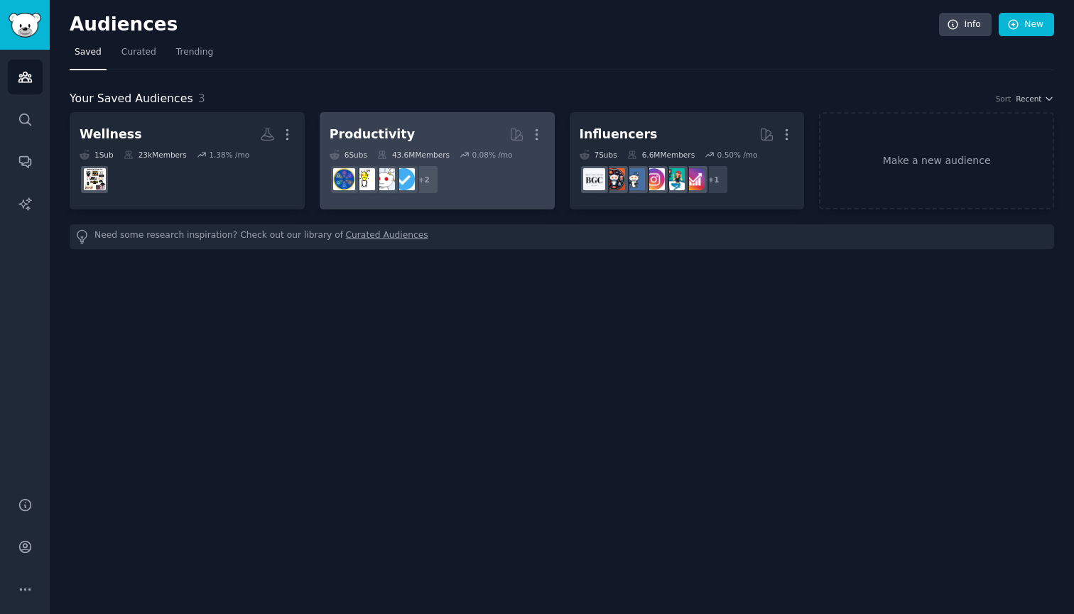
click at [447, 141] on h2 "Productivity More" at bounding box center [437, 134] width 215 height 25
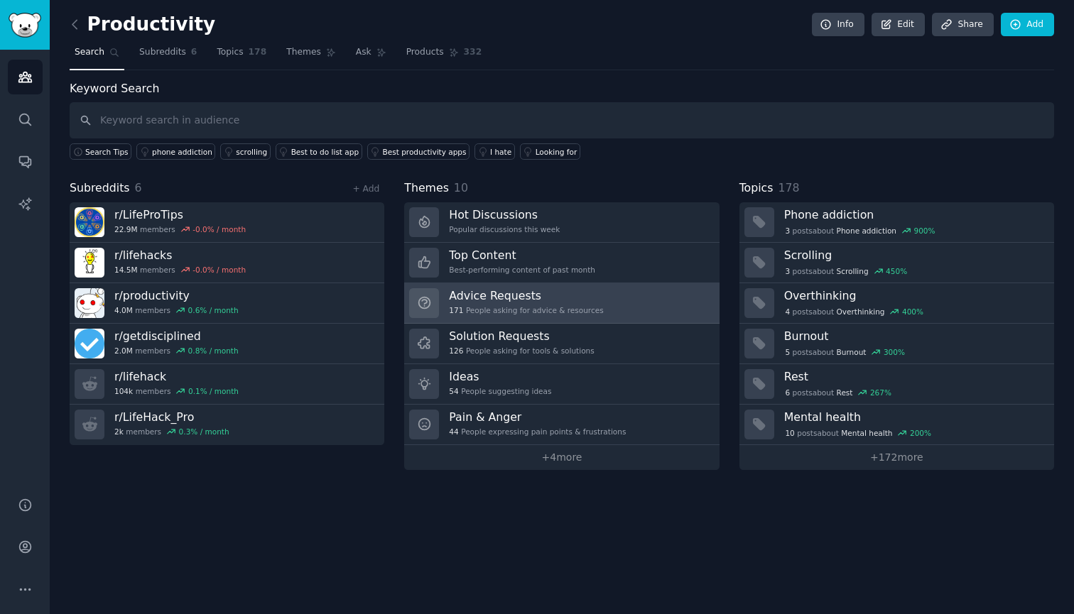
click at [506, 315] on div "Advice Requests 171 People asking for advice & resources" at bounding box center [526, 303] width 154 height 30
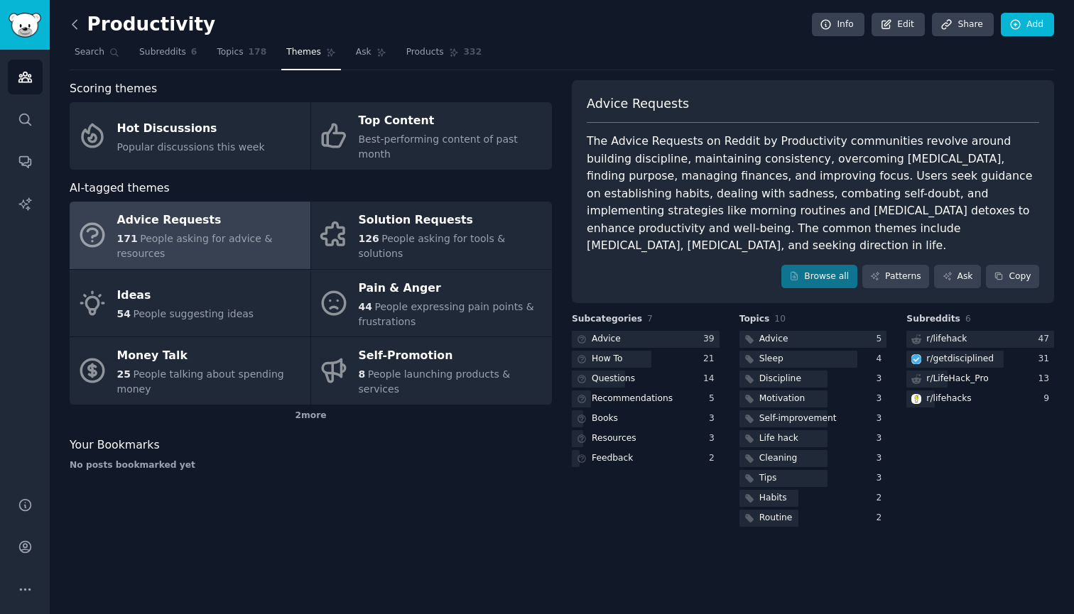
click at [79, 19] on icon at bounding box center [74, 24] width 15 height 15
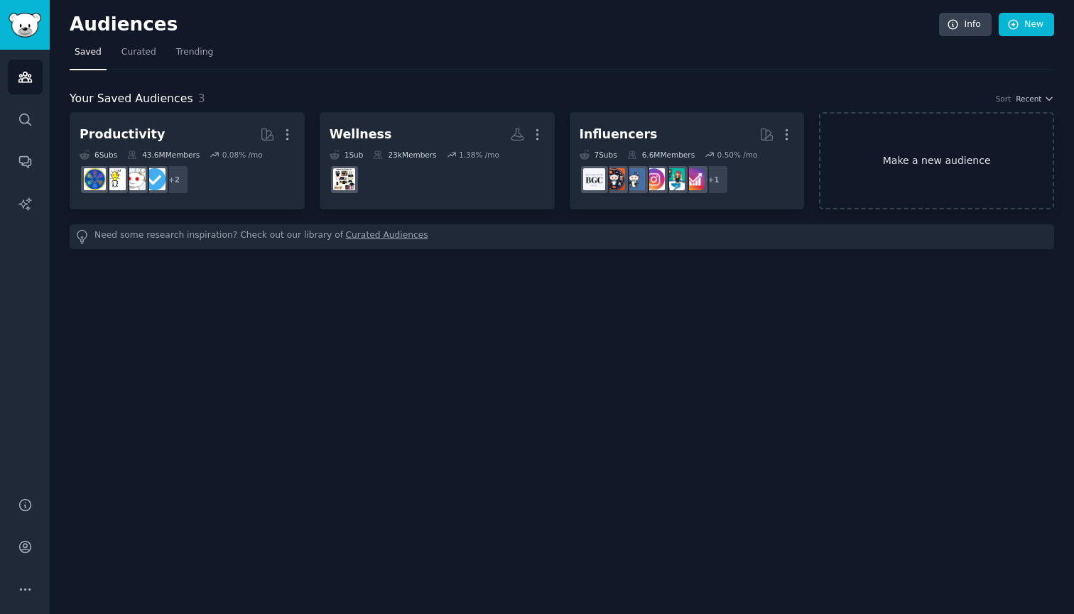
click at [879, 155] on link "Make a new audience" at bounding box center [936, 160] width 235 height 97
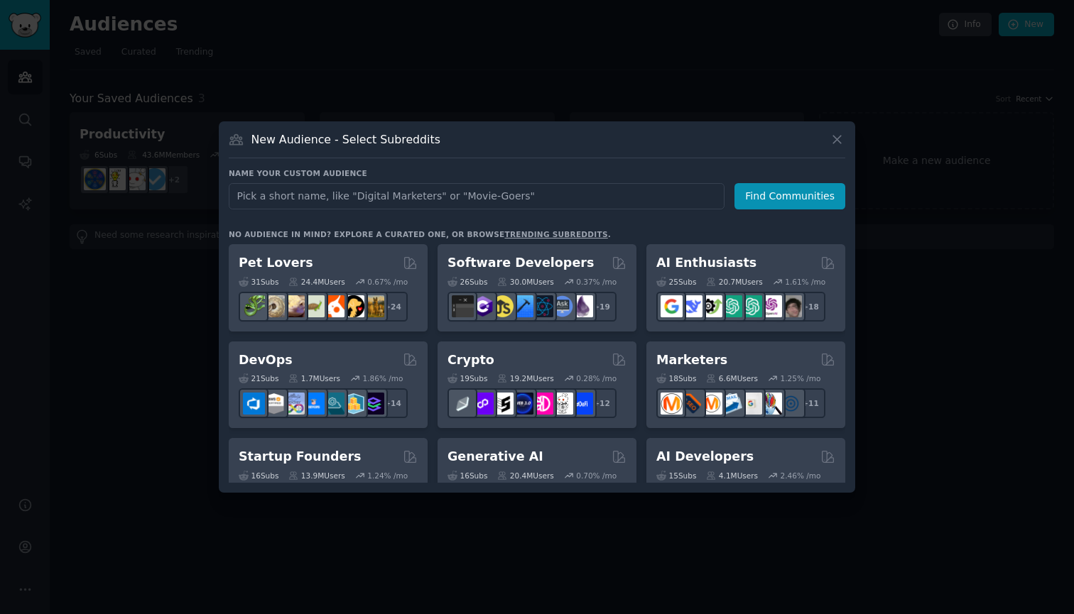
click at [834, 145] on icon at bounding box center [837, 139] width 15 height 15
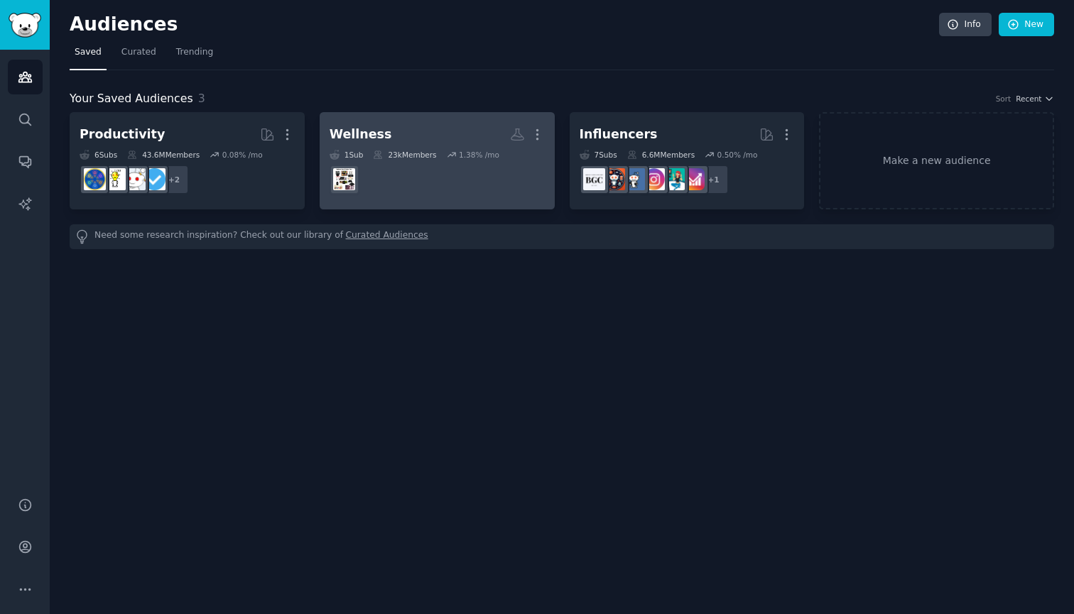
click at [538, 121] on link "Wellness Custom Audience More 1 Sub 23k Members 1.38 % /mo" at bounding box center [437, 160] width 235 height 97
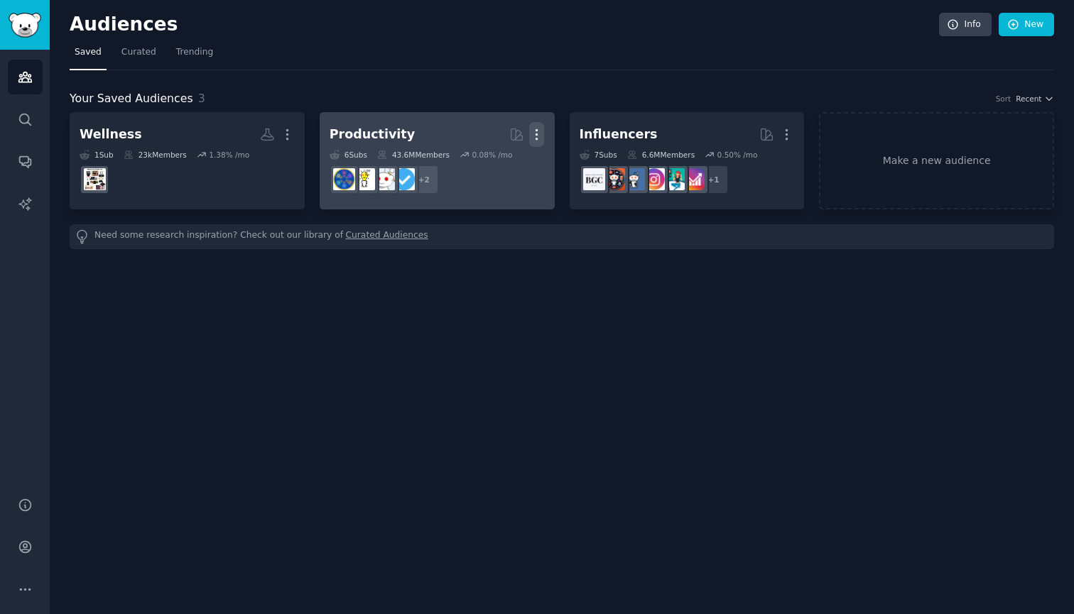
click at [537, 136] on icon "button" at bounding box center [536, 134] width 15 height 15
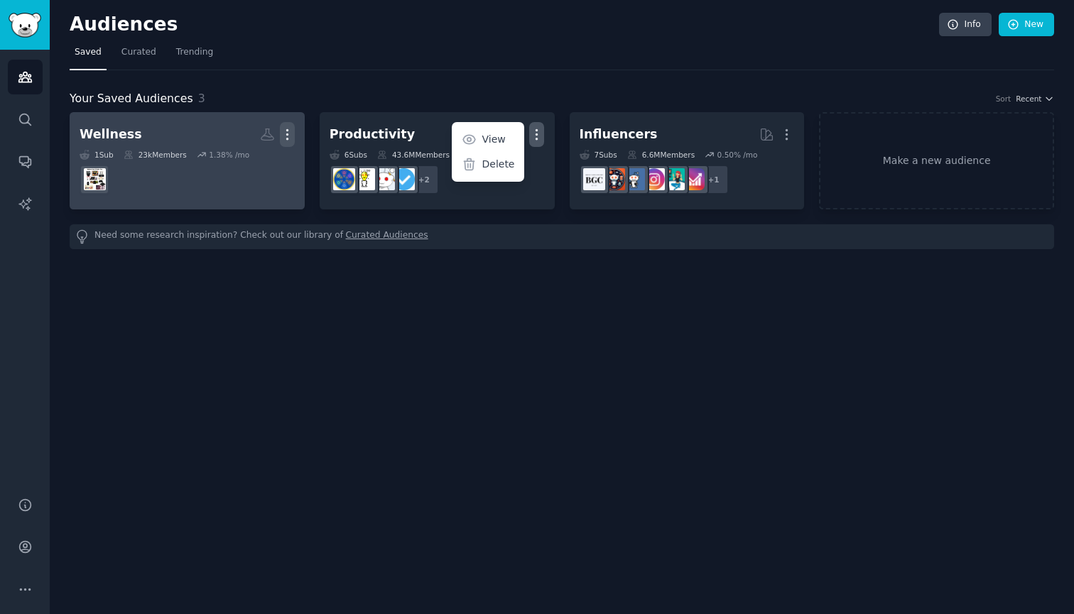
click at [286, 133] on icon "button" at bounding box center [287, 134] width 15 height 15
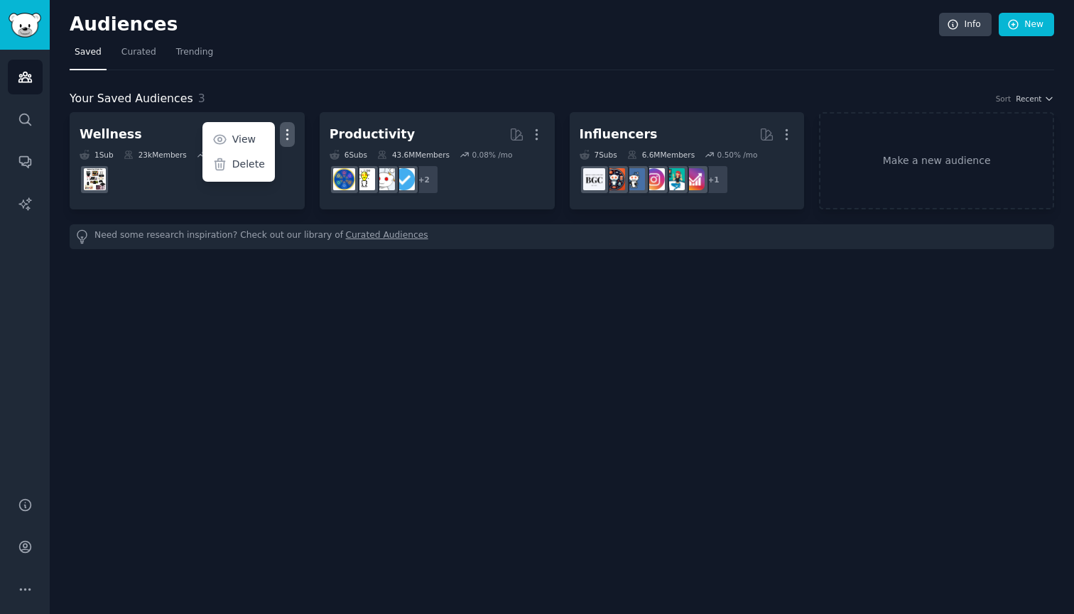
click at [259, 163] on p "Delete" at bounding box center [248, 164] width 33 height 15
click at [974, 152] on link "Make a new audience" at bounding box center [936, 160] width 235 height 97
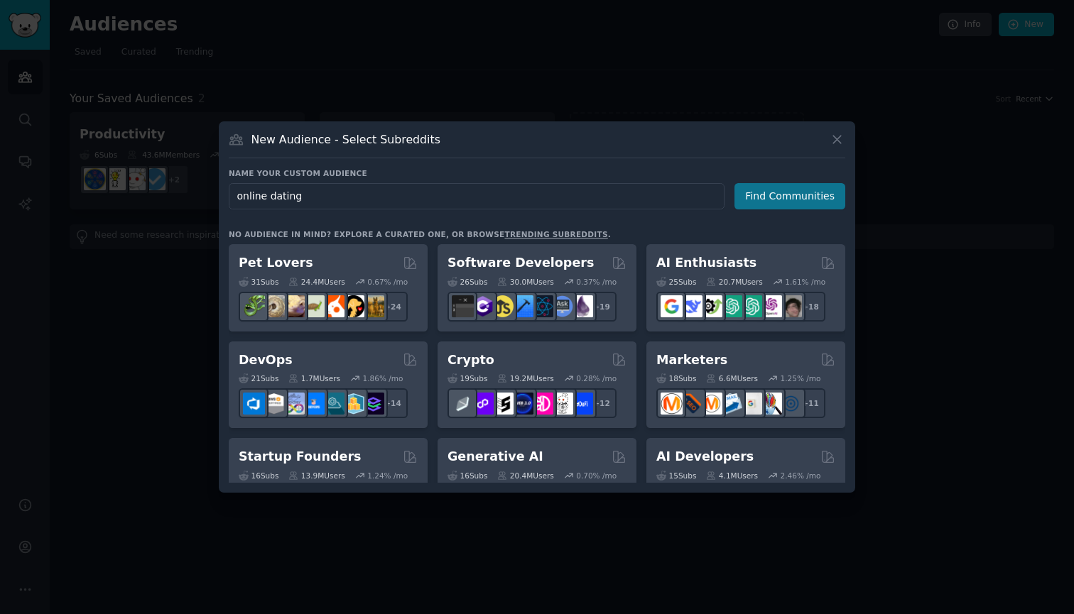
type input "online dating"
click at [761, 198] on button "Find Communities" at bounding box center [789, 196] width 111 height 26
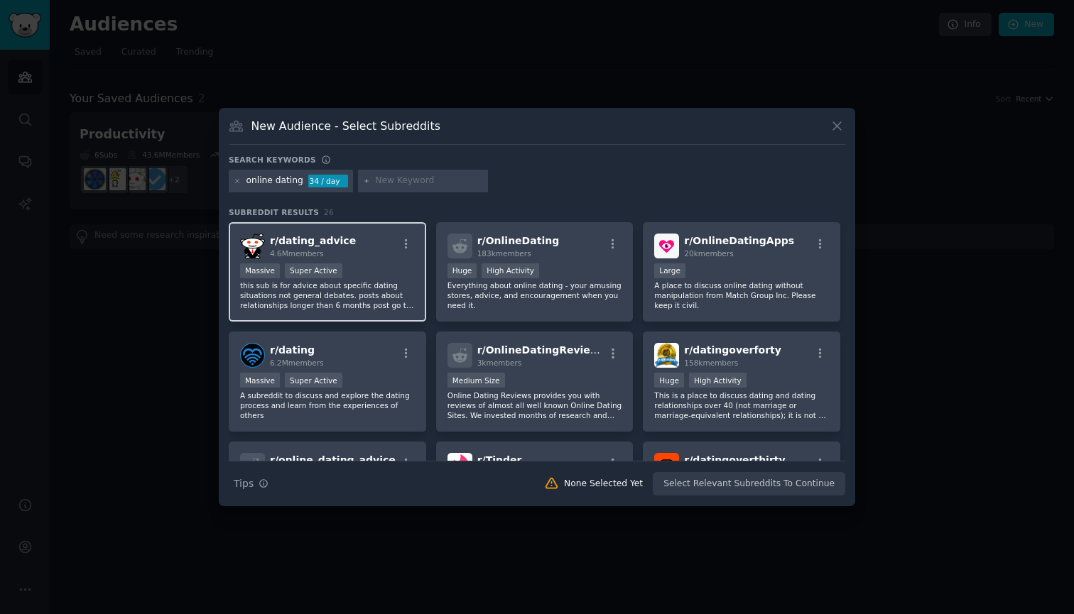
click at [357, 249] on div "r/ dating_advice 4.6M members" at bounding box center [327, 246] width 175 height 25
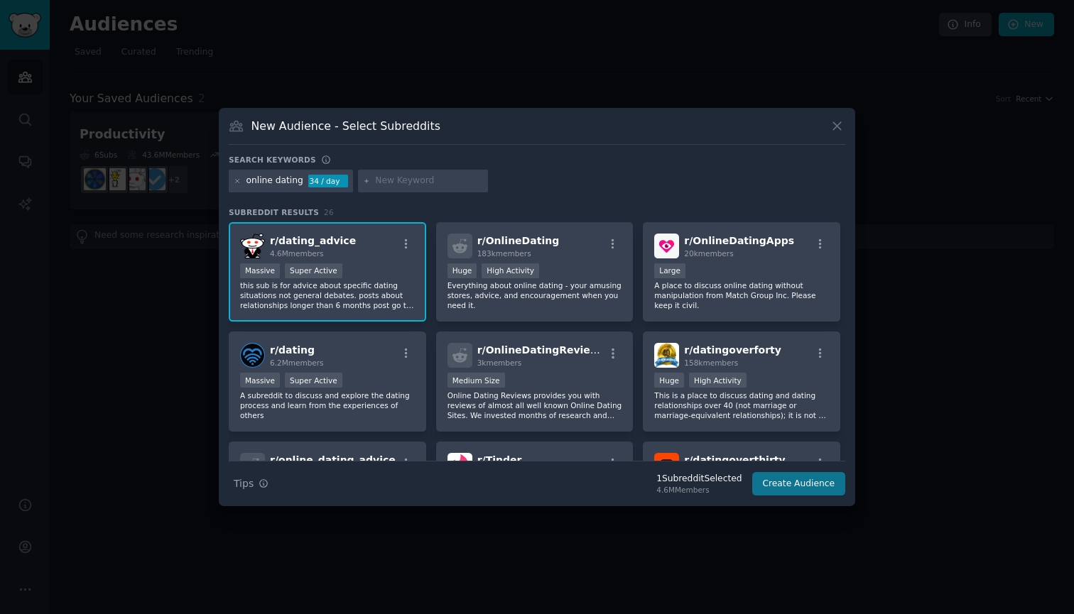
click at [803, 494] on button "Create Audience" at bounding box center [799, 484] width 94 height 24
click at [800, 488] on div "Search Tips Tips 1 Subreddit Selected 4.6M Members Create Audience" at bounding box center [537, 479] width 616 height 36
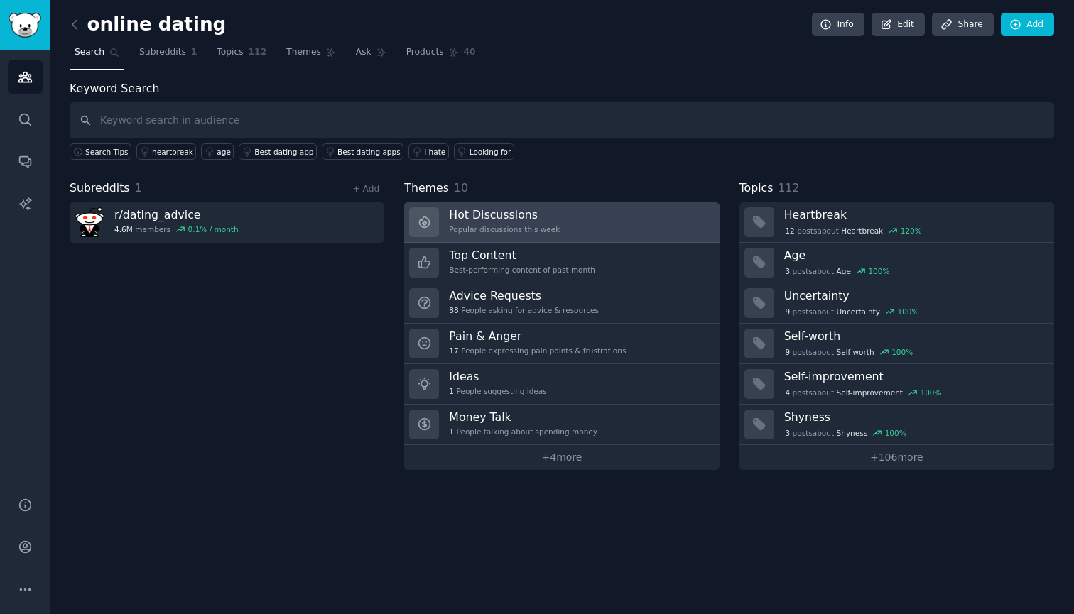
click at [499, 220] on h3 "Hot Discussions" at bounding box center [504, 214] width 111 height 15
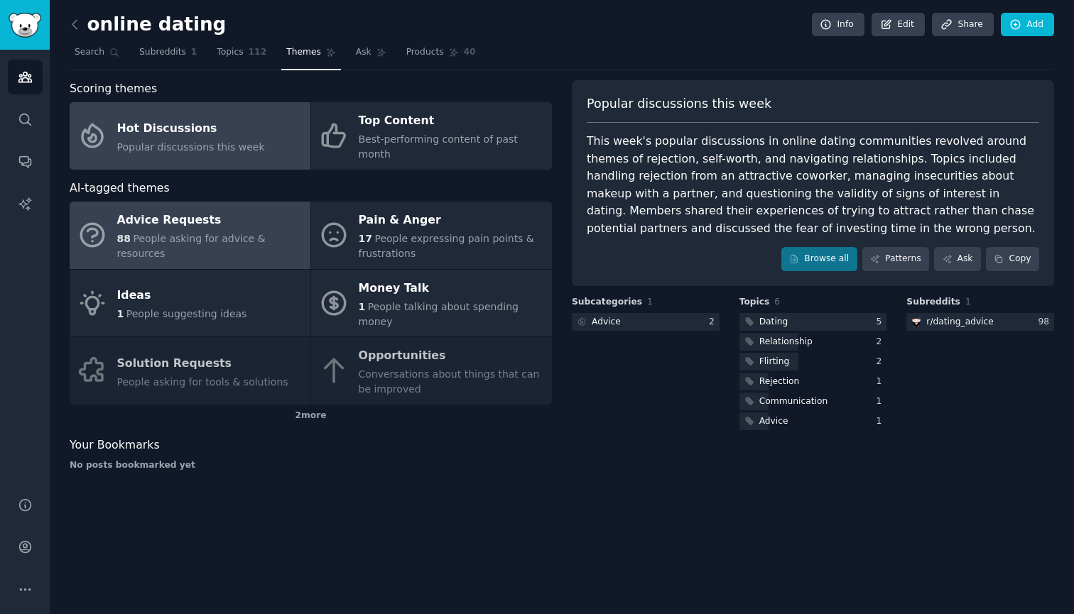
click at [170, 233] on span "People asking for advice & resources" at bounding box center [191, 246] width 148 height 26
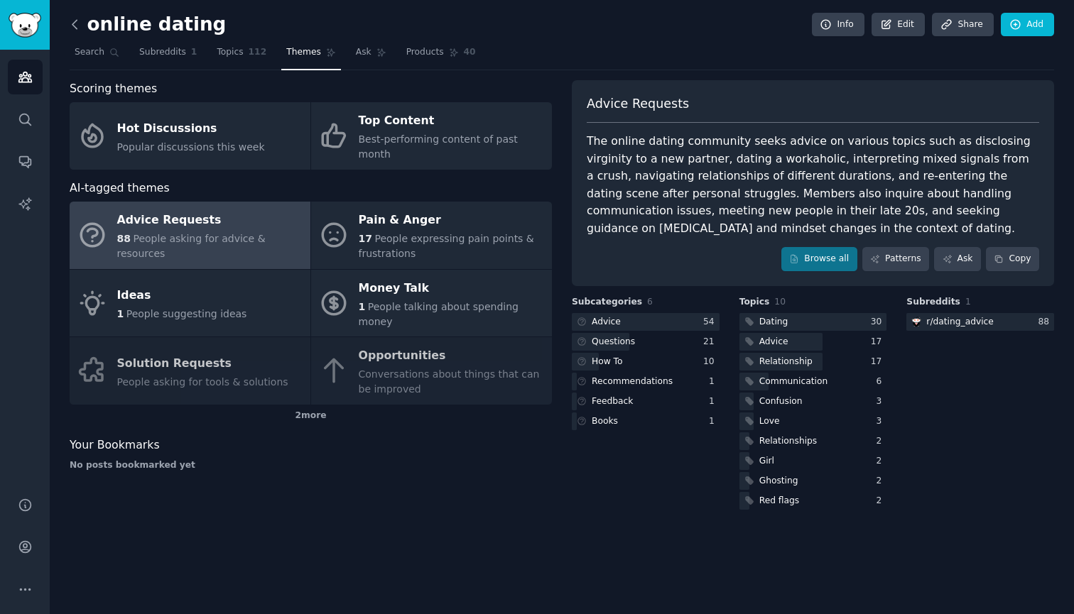
click at [78, 28] on icon at bounding box center [74, 24] width 15 height 15
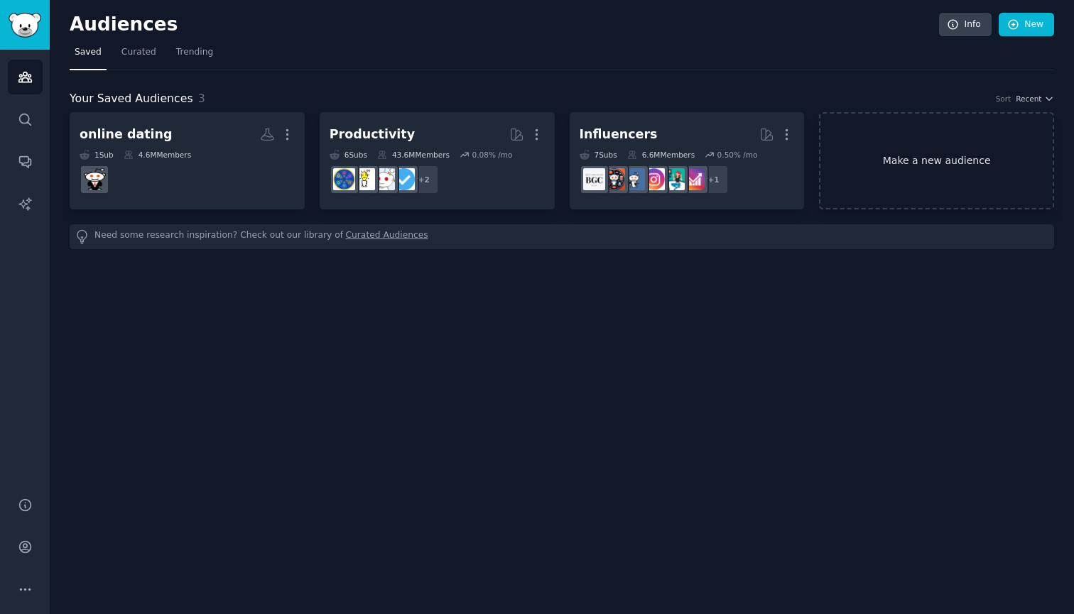
click at [948, 141] on link "Make a new audience" at bounding box center [936, 160] width 235 height 97
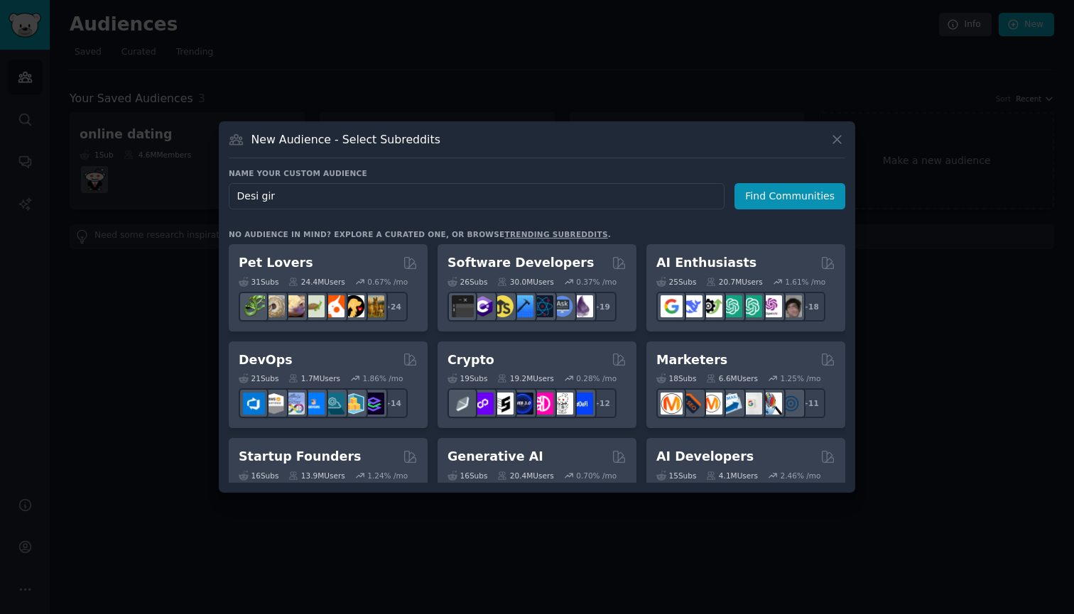
type input "Desi girl"
click at [792, 196] on button "Find Communities" at bounding box center [789, 196] width 111 height 26
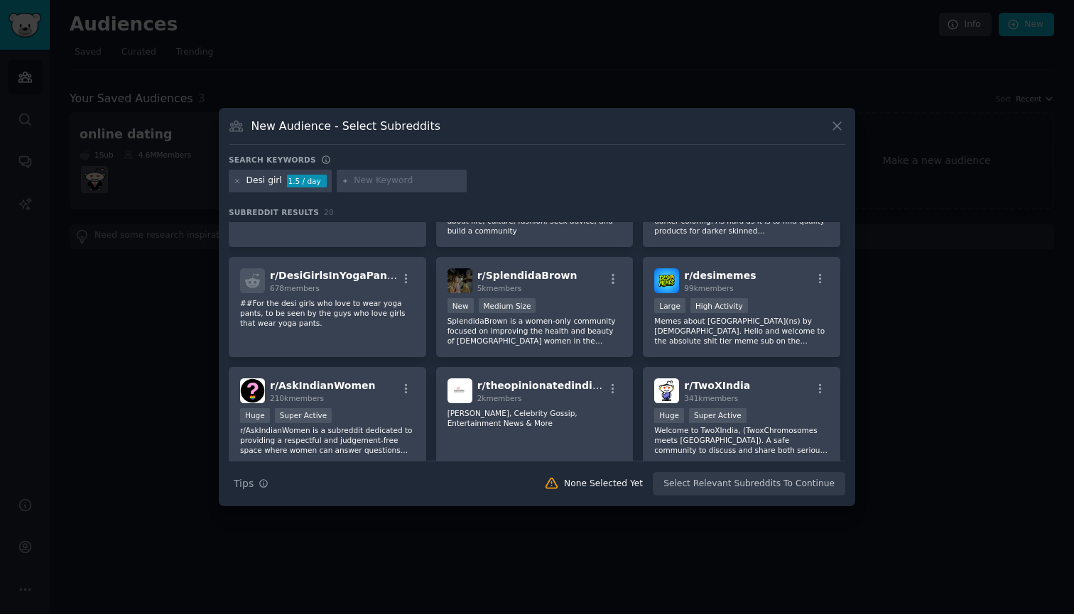
scroll to position [295, 0]
click at [349, 387] on span "r/ AskIndianWomen" at bounding box center [323, 384] width 106 height 11
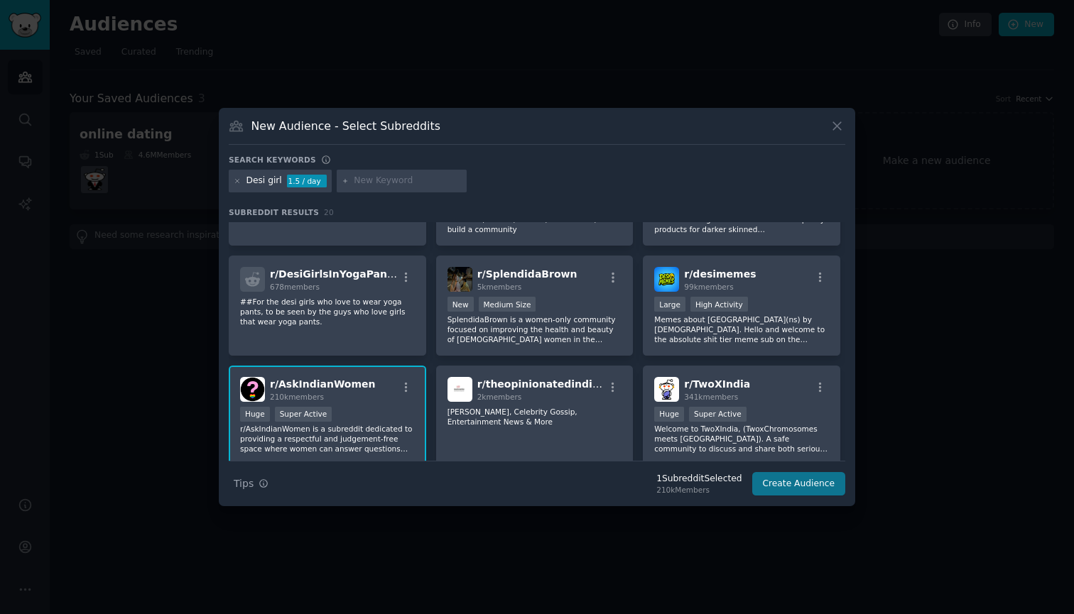
click at [800, 488] on button "Create Audience" at bounding box center [799, 484] width 94 height 24
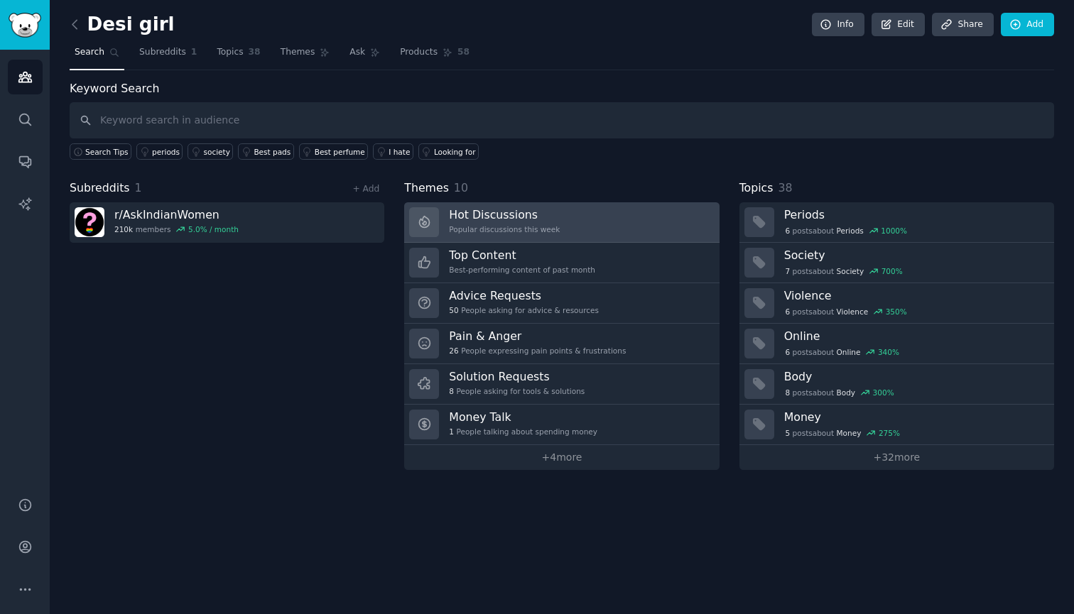
click at [637, 222] on link "Hot Discussions Popular discussions this week" at bounding box center [561, 222] width 315 height 40
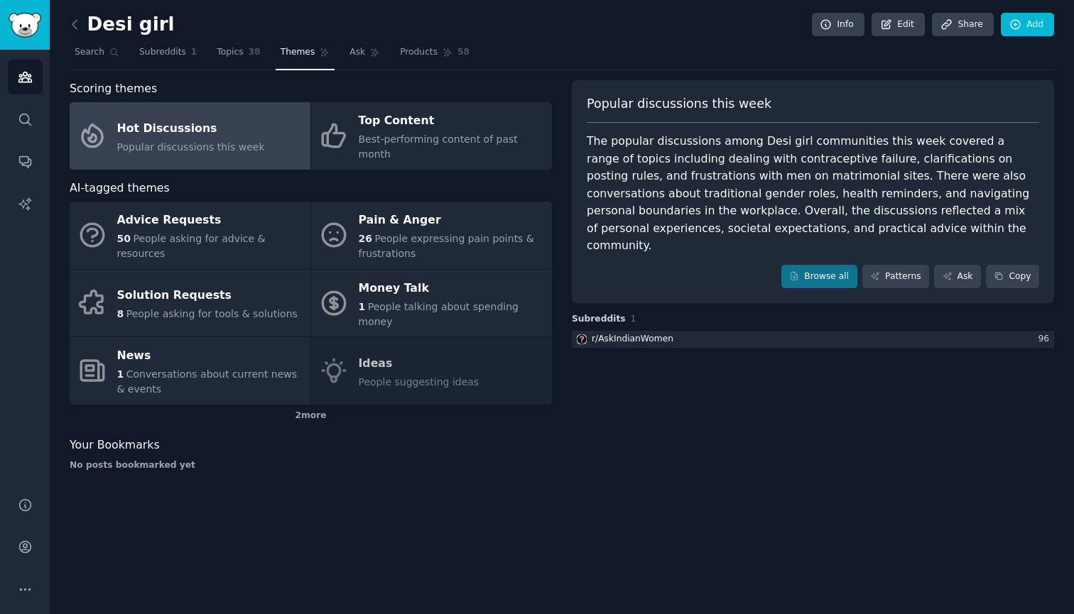
click at [67, 26] on div "Desi girl Info Edit Share Add Search Subreddits 1 Topics 38 Themes Ask Products…" at bounding box center [562, 307] width 1024 height 614
